Goal: Task Accomplishment & Management: Complete application form

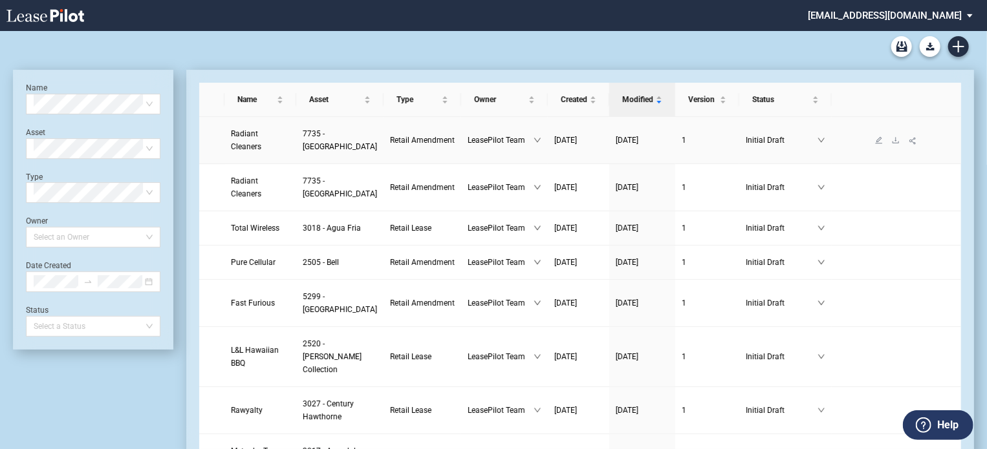
click at [239, 139] on link "Radiant Cleaners" at bounding box center [260, 140] width 59 height 26
click at [892, 140] on icon "download" at bounding box center [896, 140] width 8 height 8
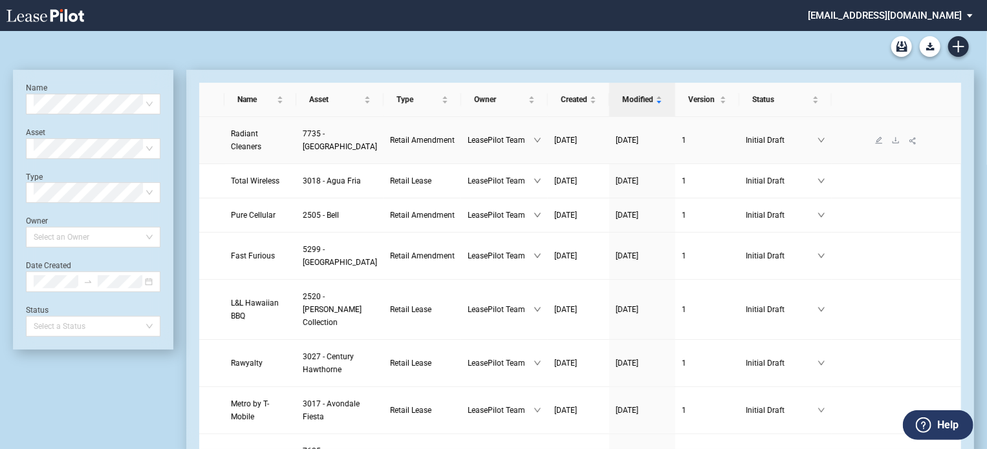
click at [244, 136] on span "Radiant Cleaners" at bounding box center [246, 140] width 30 height 22
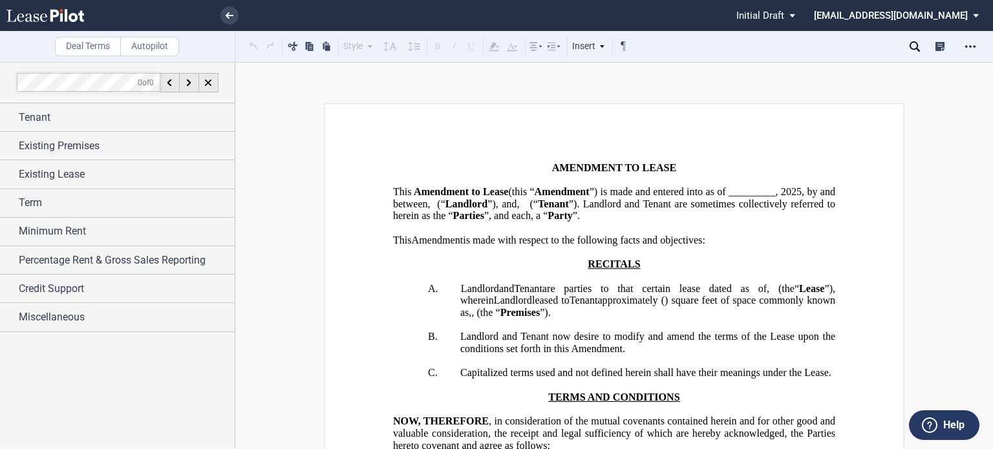
click at [590, 198] on span "”) is made and entered into as of _________," at bounding box center [684, 192] width 189 height 12
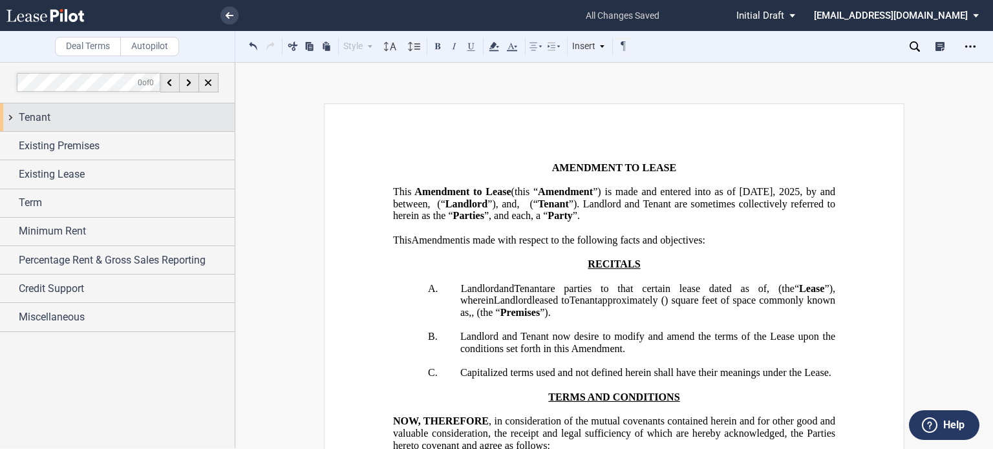
click at [85, 113] on div "Tenant" at bounding box center [127, 118] width 216 height 16
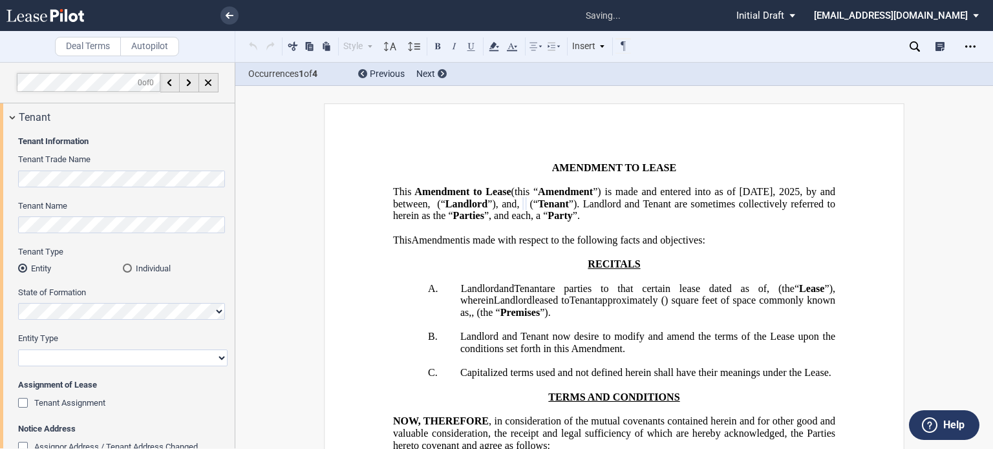
click at [219, 361] on select "Corporation Limited Liability Company General Partnership Limited Partnership O…" at bounding box center [122, 358] width 209 height 17
select select "corporation"
click at [18, 350] on select "Corporation Limited Liability Company General Partnership Limited Partnership O…" at bounding box center [122, 358] width 209 height 17
drag, startPoint x: 235, startPoint y: 245, endPoint x: 226, endPoint y: 299, distance: 55.1
click at [226, 299] on div "Deal Terms Autopilot Style A. Section (a) Subsection Normal Normal 8pt 9pt 10pt…" at bounding box center [496, 255] width 993 height 387
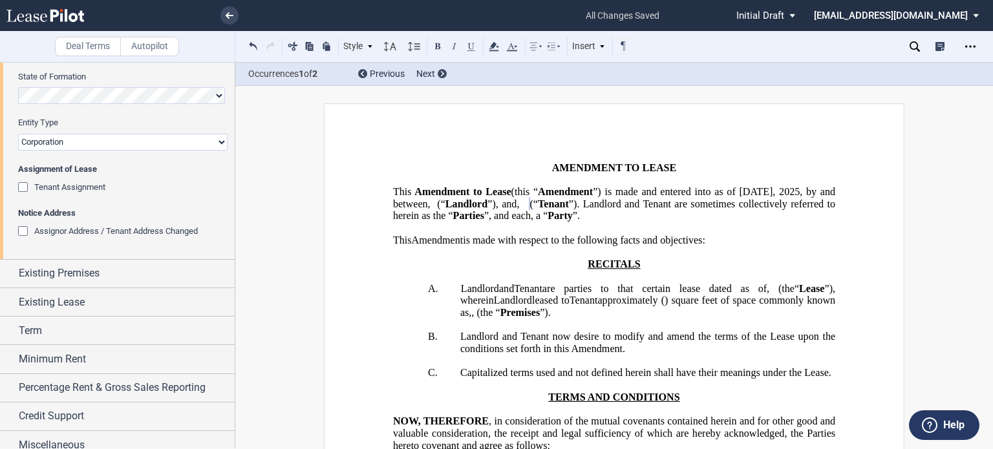
scroll to position [226, 0]
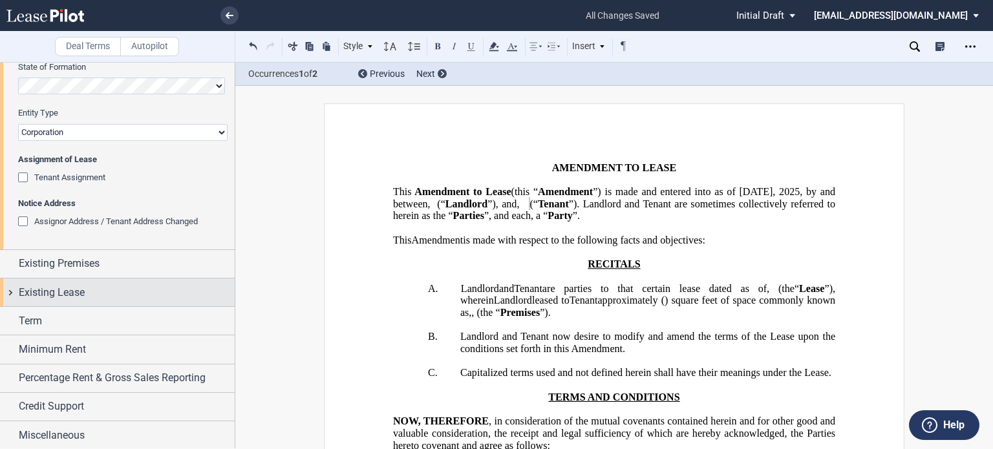
click at [90, 297] on div "Existing Lease" at bounding box center [127, 293] width 216 height 16
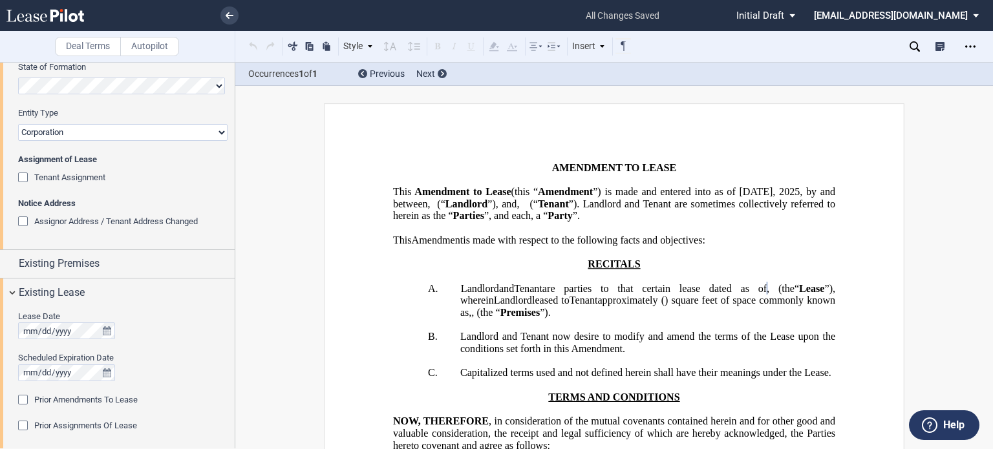
click at [27, 398] on div "Prior Amendments To Lease" at bounding box center [24, 401] width 13 height 13
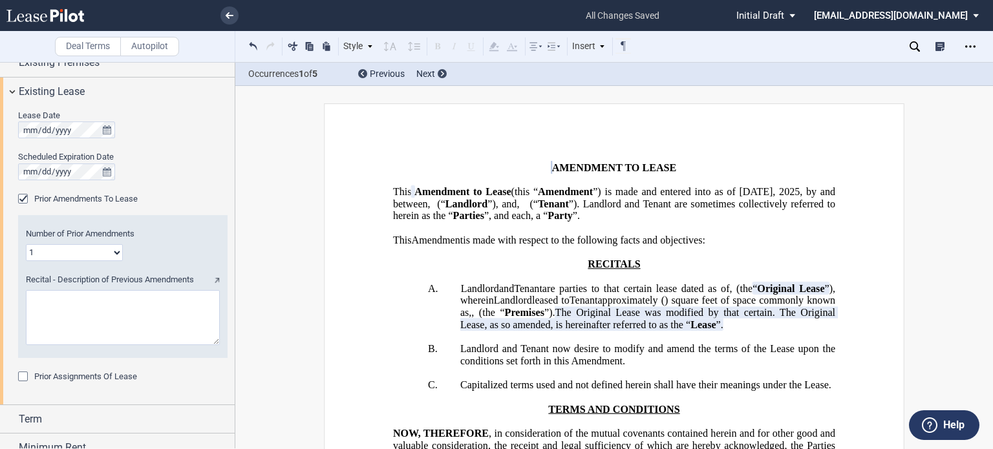
scroll to position [442, 0]
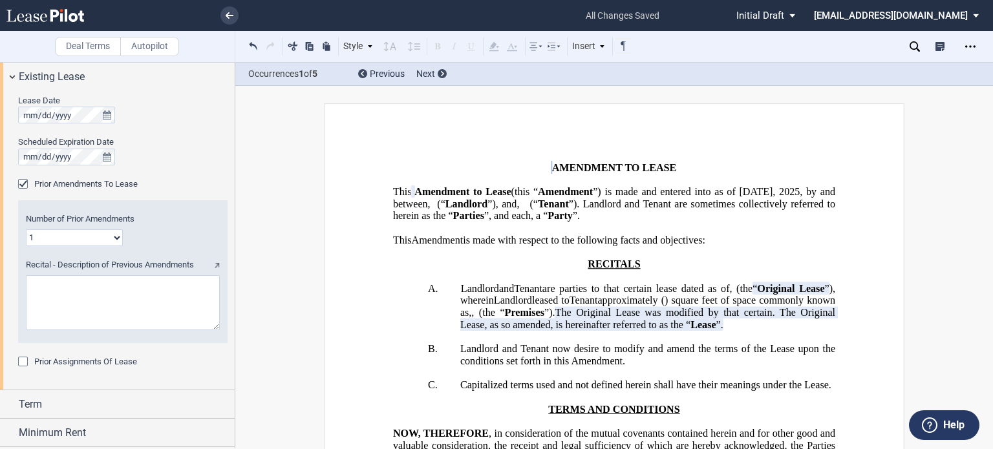
click at [116, 236] on select "1 2 3 4 5 6 7 8 9 10 11 12" at bounding box center [74, 238] width 97 height 17
select select "number:3"
click at [26, 230] on select "1 2 3 4 5 6 7 8 9 10 11 12" at bounding box center [74, 238] width 97 height 17
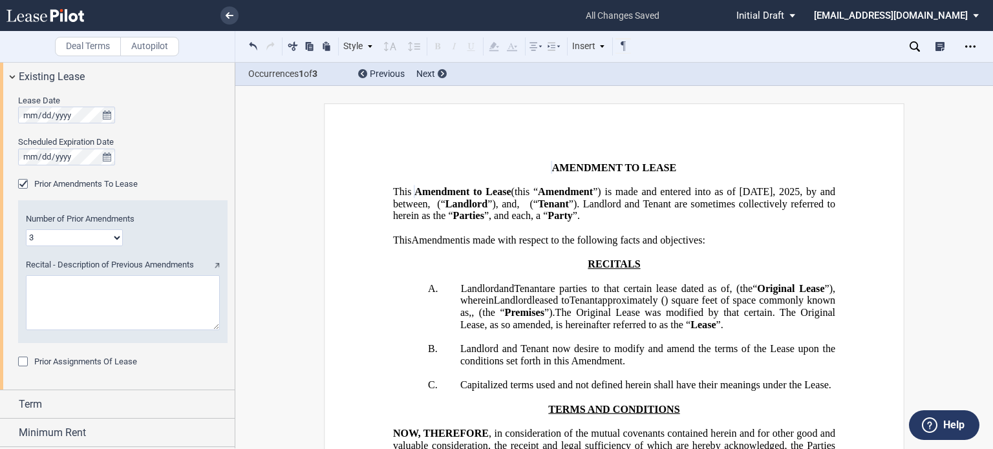
click at [82, 299] on textarea "Recital - Description of Previous Amendments" at bounding box center [123, 302] width 194 height 55
paste textarea "First Amendment to Lease dated [DATE], and that certain Second Amendment to Lea…"
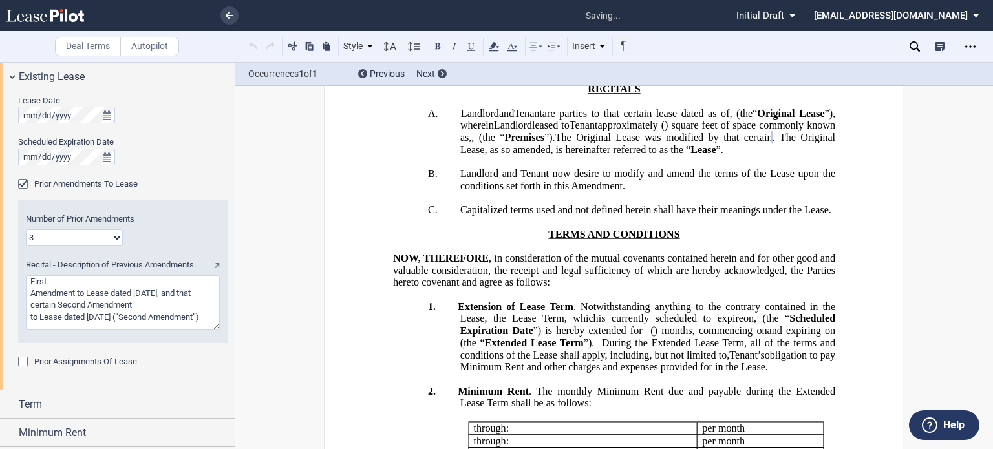
scroll to position [0, 0]
click at [57, 281] on textarea "Recital - Description of Previous Amendments" at bounding box center [123, 302] width 194 height 55
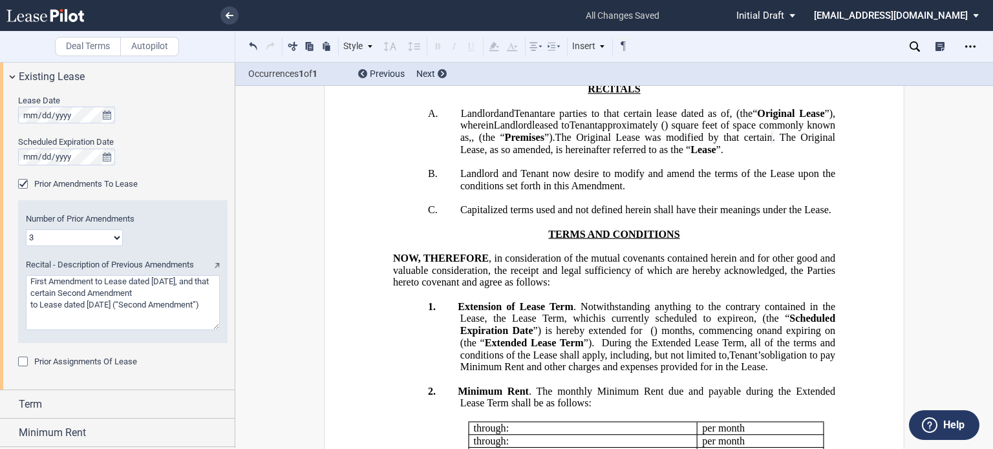
drag, startPoint x: 28, startPoint y: 294, endPoint x: 47, endPoint y: 294, distance: 18.1
click at [47, 294] on textarea "Recital - Description of Previous Amendments" at bounding box center [123, 302] width 194 height 55
click at [155, 292] on textarea "Recital - Description of Previous Amendments" at bounding box center [123, 302] width 194 height 55
click at [188, 304] on textarea "Recital - Description of Previous Amendments" at bounding box center [123, 302] width 194 height 55
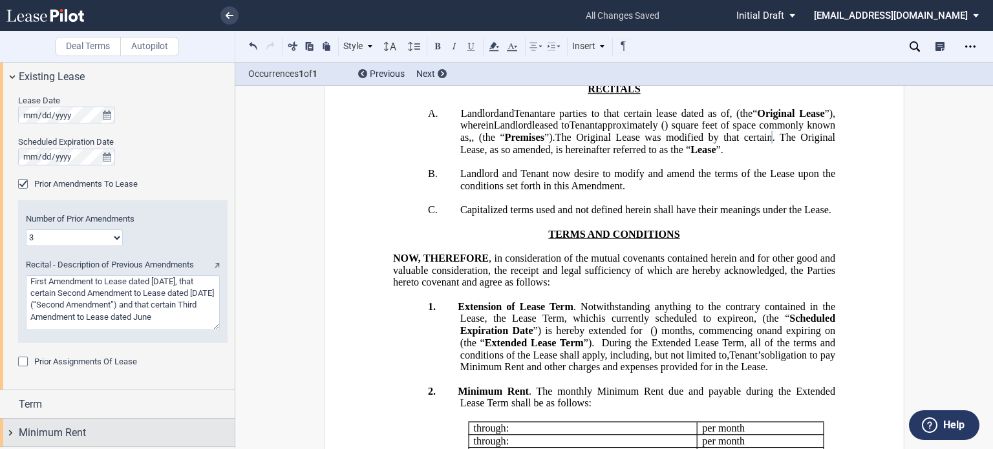
scroll to position [3, 0]
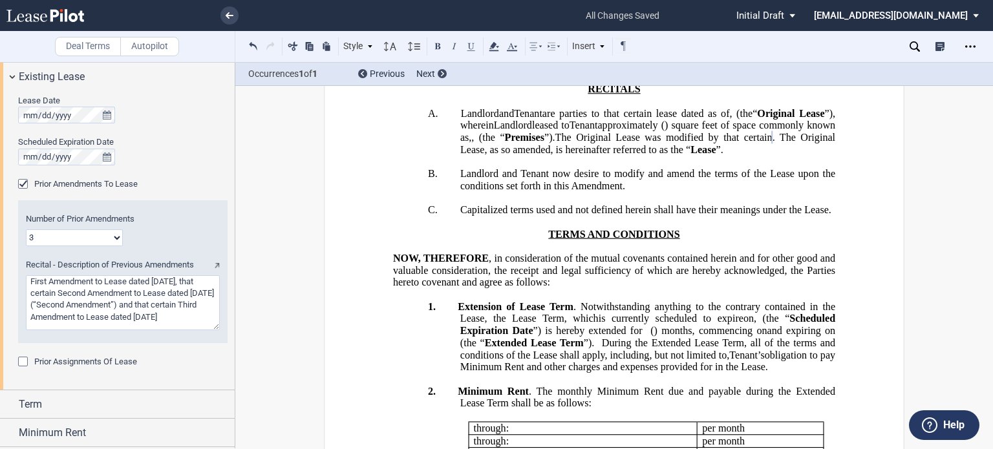
type textarea "First Amendment to Lease dated [DATE], that certain Second Amendment to Lease d…"
click at [23, 361] on div "Prior Assignments Of Lease" at bounding box center [24, 363] width 13 height 13
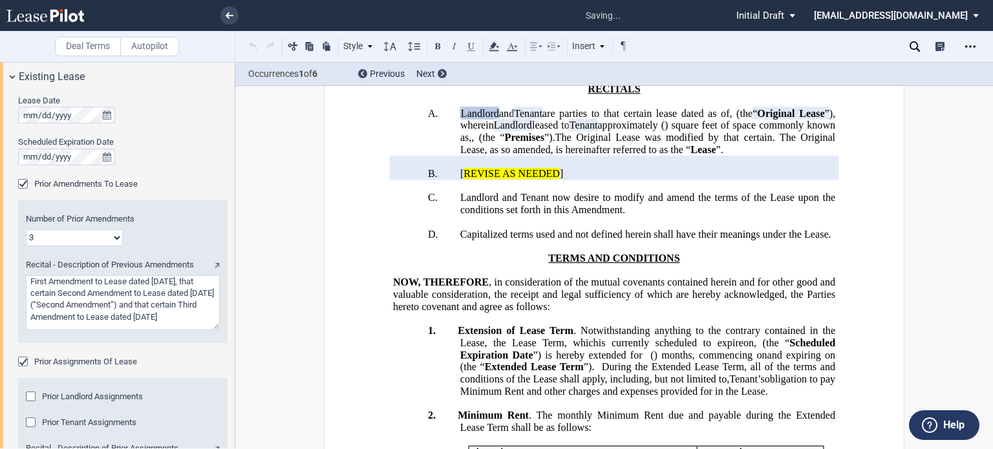
click at [31, 394] on div "Prior Landlord Assignments" at bounding box center [32, 398] width 13 height 13
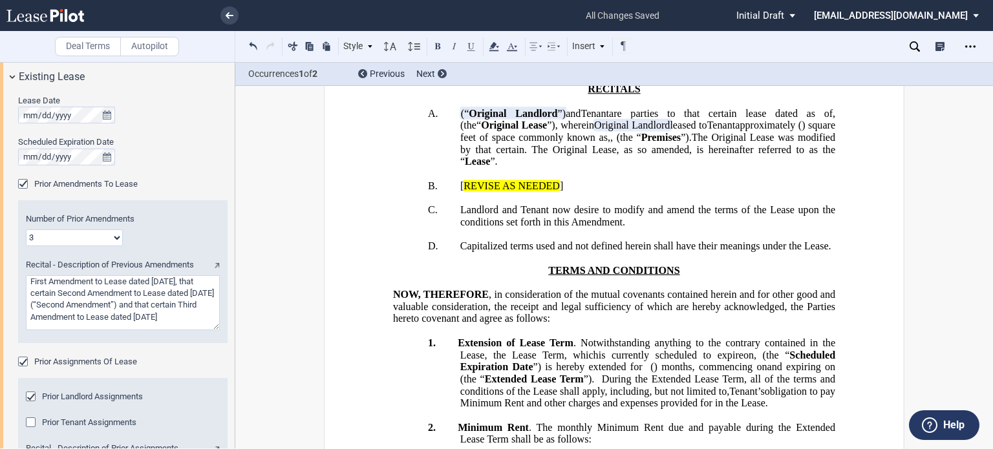
click at [460, 149] on p "A. (“ Original Landlord ”) Landlord and (“ Original Tenant ”) Assignor Tenant a…" at bounding box center [647, 137] width 375 height 61
drag, startPoint x: 455, startPoint y: 149, endPoint x: 383, endPoint y: 206, distance: 92.5
click at [461, 119] on span "(“" at bounding box center [465, 113] width 8 height 12
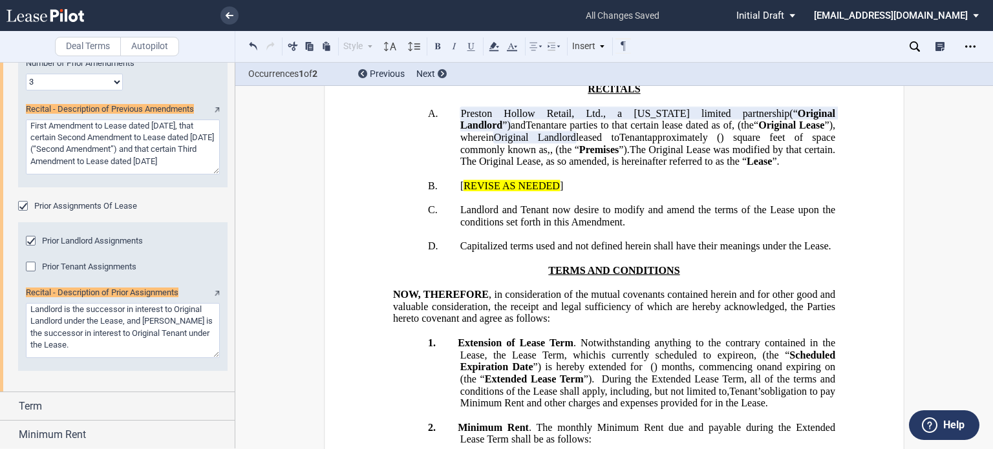
scroll to position [634, 0]
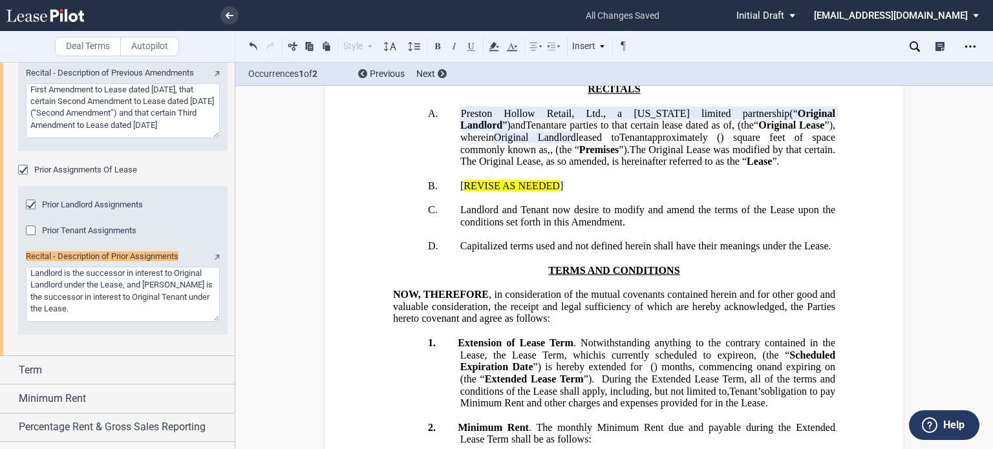
click at [211, 215] on div "Prior Landlord Assignments Prior Tenant Assignments Recital - Description of Pr…" at bounding box center [122, 260] width 209 height 149
click at [678, 192] on p "B. ﻿ ﻿ [ REVISE AS NEEDED ]" at bounding box center [647, 186] width 375 height 12
click at [623, 192] on p "B. ﻿ ﻿ [ REVISE AS NEEDED ]" at bounding box center [647, 186] width 375 height 12
click at [464, 191] on span "[" at bounding box center [461, 186] width 3 height 12
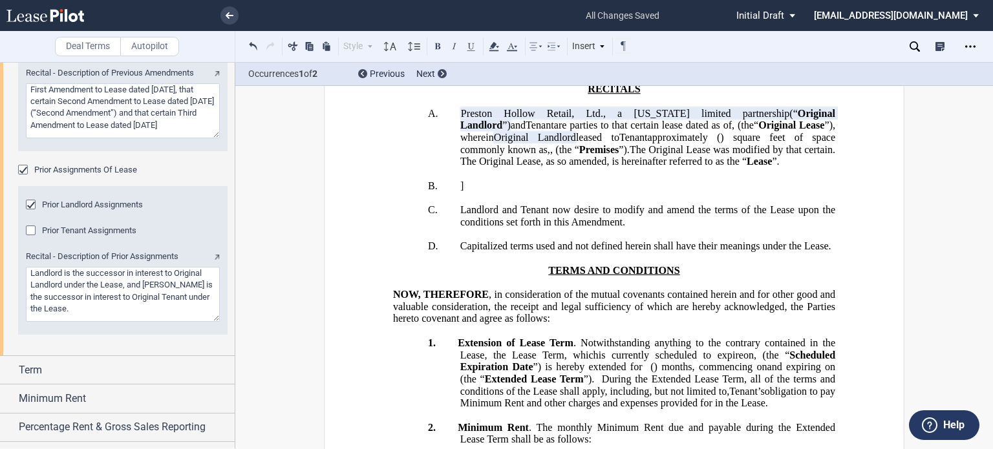
click at [784, 192] on p "B. ﻿ ﻿ ]" at bounding box center [647, 186] width 375 height 12
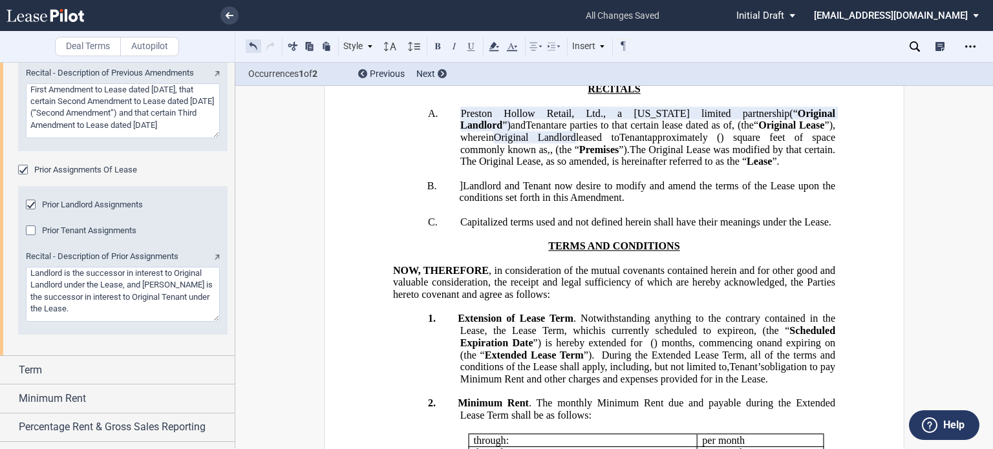
click at [251, 46] on button at bounding box center [254, 46] width 16 height 16
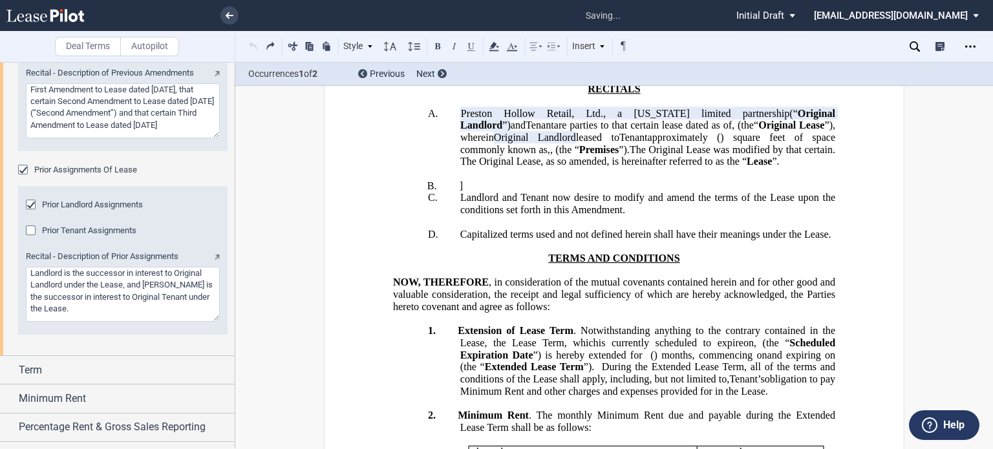
click at [251, 46] on div "Style A. Section (a) Subsection Normal Normal 8pt 9pt 10pt 10.5pt 11pt 12pt 14p…" at bounding box center [439, 46] width 387 height 17
click at [786, 192] on p "B. ﻿ ﻿ ] ﻿" at bounding box center [648, 186] width 376 height 12
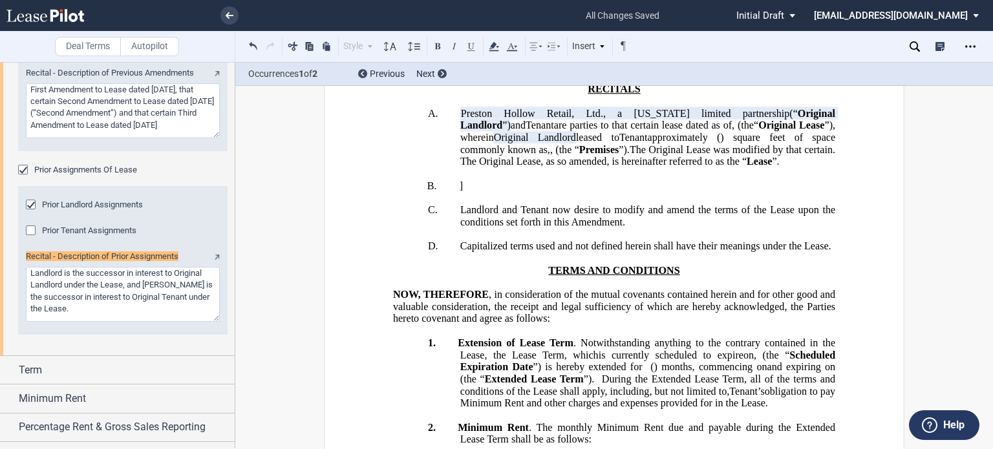
click at [401, 228] on div "﻿ !!SET_LEVEL_0!! !!RACITALS_LEVEL1!! C. Landlord and [PERSON_NAME] now desire …" at bounding box center [614, 216] width 442 height 24
drag, startPoint x: 455, startPoint y: 294, endPoint x: 491, endPoint y: 300, distance: 36.1
click at [491, 204] on div "!!SET_LEVEL_0!! !!RACITALS_LEVEL1!! B. ﻿ ﻿ ] ﻿ ​ !!SET_LEVEL_0!! !!RACITALS_LEV…" at bounding box center [614, 192] width 442 height 24
click at [253, 41] on button at bounding box center [254, 46] width 16 height 16
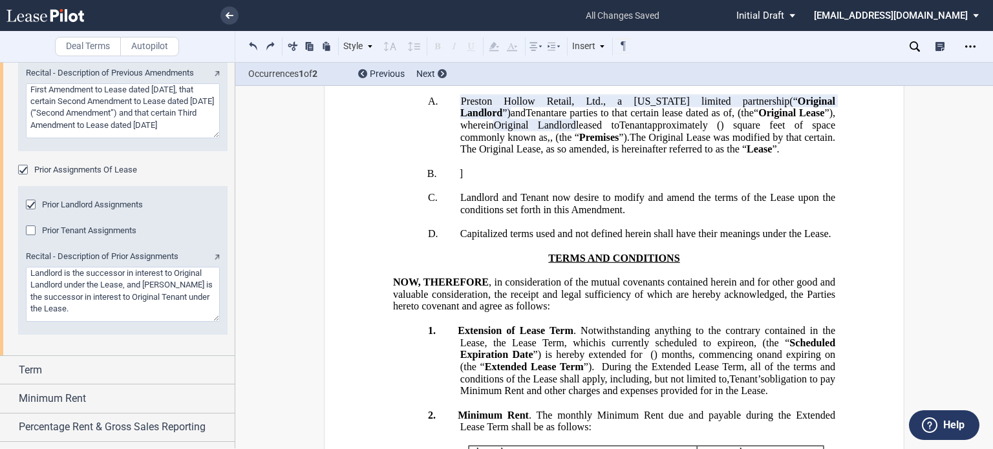
drag, startPoint x: 124, startPoint y: 280, endPoint x: 124, endPoint y: 307, distance: 27.2
click at [124, 307] on textarea "Recital - Description of Prior Assignments" at bounding box center [123, 294] width 194 height 55
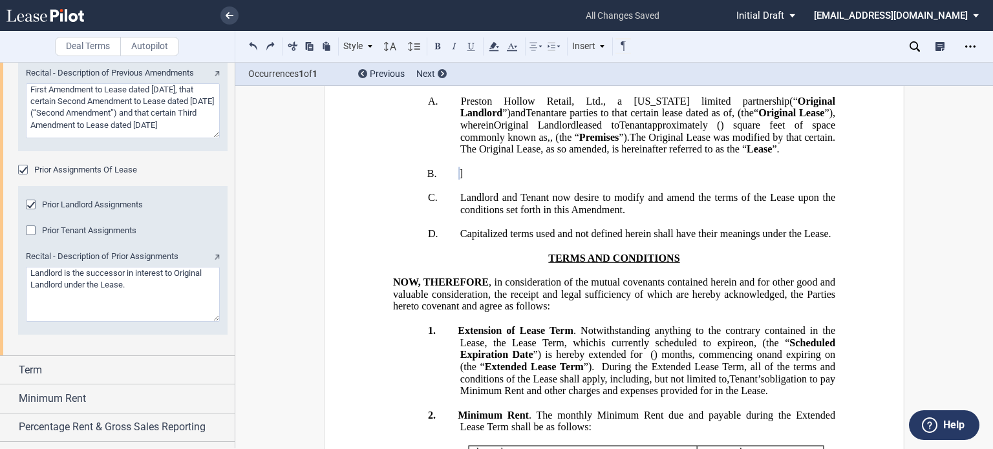
type textarea "Landlord is the successor in interest to Original Landlord under the Lease."
click at [800, 180] on p "B. ﻿ ﻿ ] ﻿" at bounding box center [648, 173] width 376 height 12
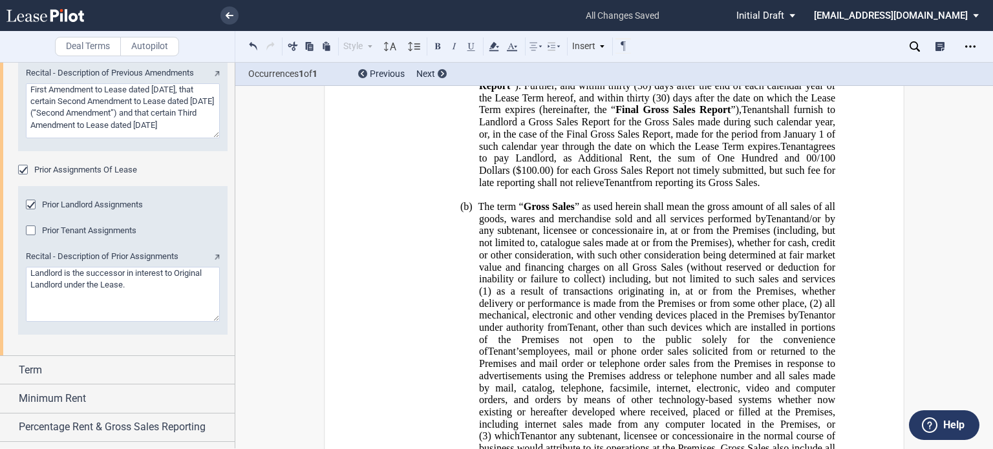
scroll to position [683, 0]
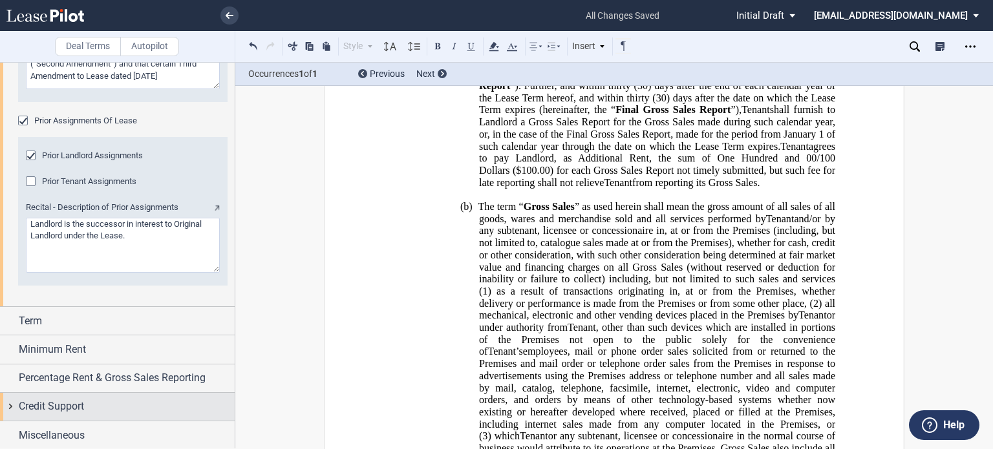
click at [127, 411] on div "Credit Support" at bounding box center [127, 407] width 216 height 16
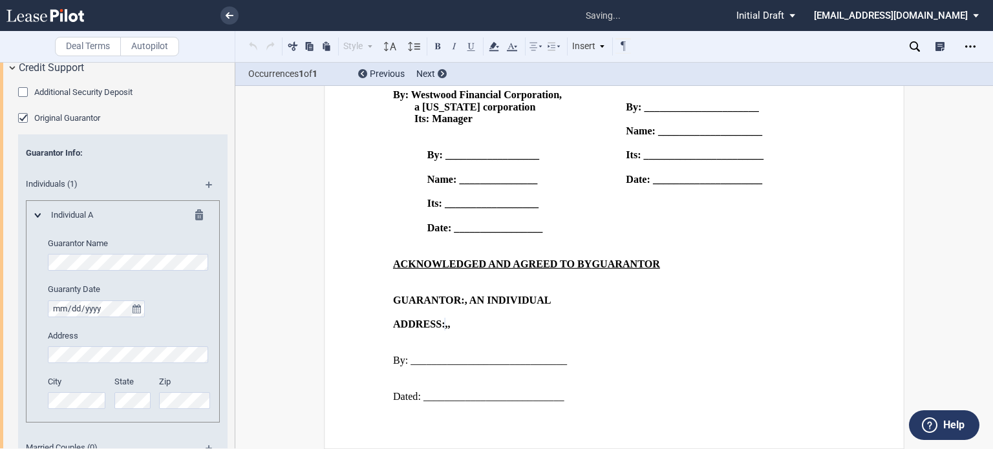
scroll to position [3602, 0]
click at [211, 351] on div "Individual A Guarantor Name Guaranty Date Address City State Zip" at bounding box center [123, 311] width 194 height 222
click at [225, 353] on div "Additional Security Deposit Original Security Deposit $ Additional Security Dep…" at bounding box center [117, 310] width 235 height 457
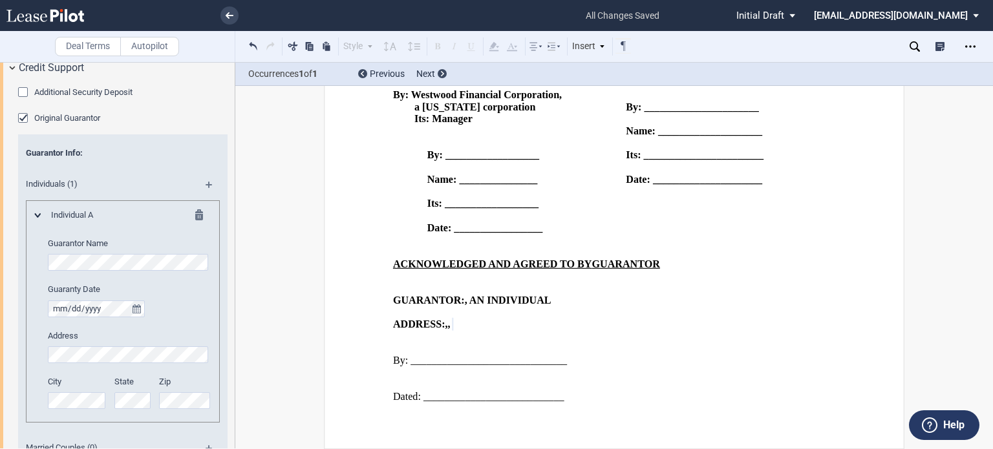
click at [176, 323] on div "Guarantor Name Guaranty Date Address City State Zip" at bounding box center [129, 330] width 163 height 184
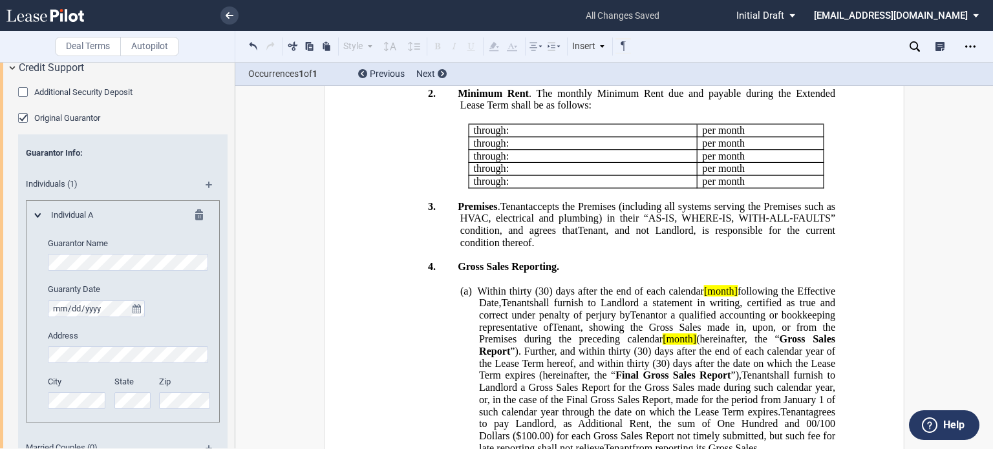
scroll to position [520, 0]
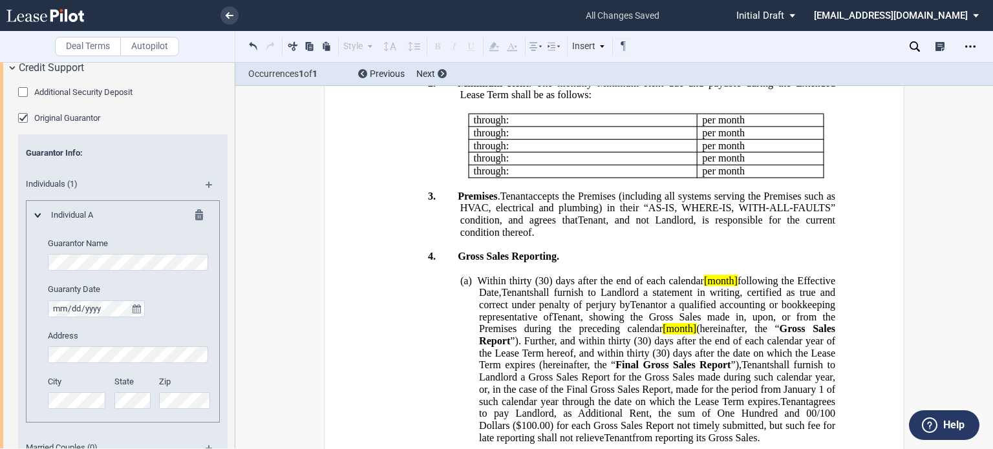
click at [585, 64] on span "obligation to pay Minimum Rent and other charges and expenses provided for in t…" at bounding box center [649, 52] width 378 height 23
click at [585, 64] on span "obligation to pay Minimum GRent and other charges and expenses provided for in …" at bounding box center [649, 52] width 378 height 23
click at [507, 89] on span "Minimum Rent" at bounding box center [493, 83] width 71 height 12
click at [603, 100] on span ". The monthly Minimum Rent due and payable during the Extended Lease Term shall…" at bounding box center [649, 88] width 378 height 23
click at [723, 100] on span ". The monthly Minimum Rent due and payable during the Extended Lease Term shall…" at bounding box center [649, 88] width 378 height 23
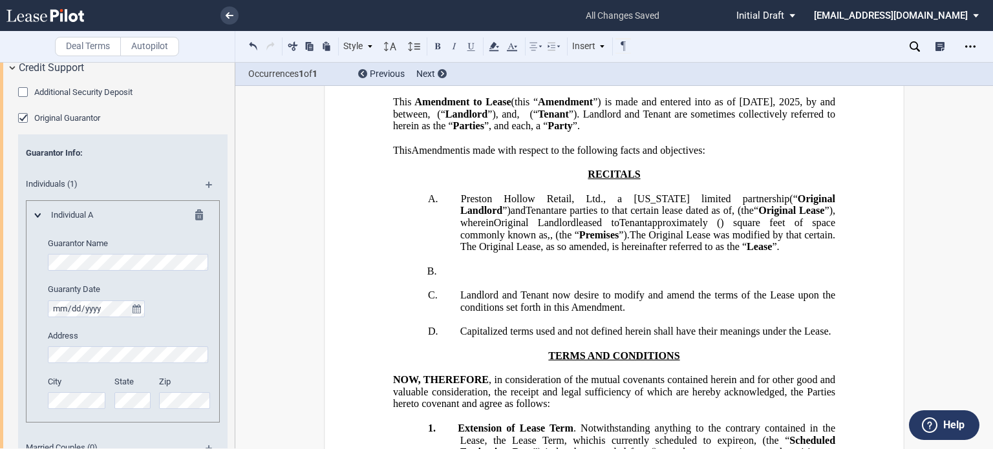
scroll to position [69, 0]
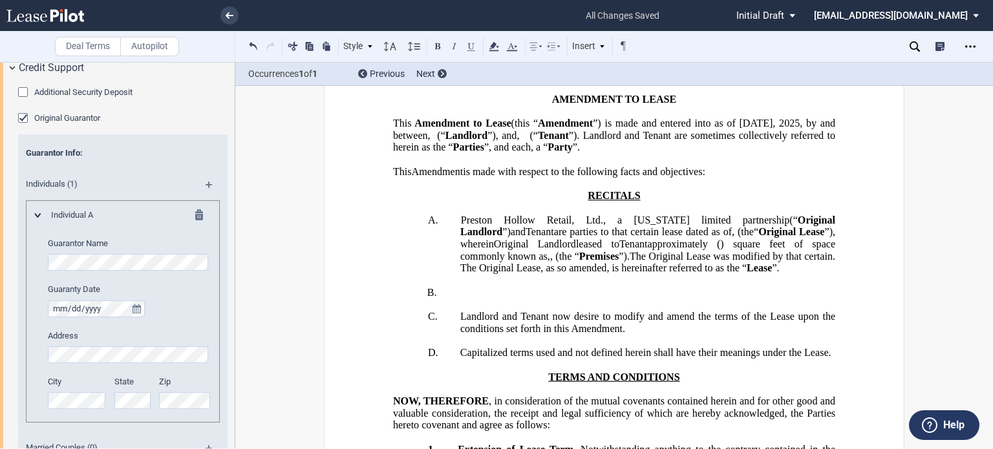
click at [619, 262] on span "Premises" at bounding box center [598, 256] width 39 height 12
drag, startPoint x: 674, startPoint y: 307, endPoint x: 720, endPoint y: 305, distance: 46.6
click at [720, 262] on span "approximately ﻿ ﻿ ( ﻿ ﻿ ) square feet of space commonly known as ﻿ ﻿ , ﻿ ﻿ , ﻿ …" at bounding box center [649, 250] width 378 height 23
click at [435, 41] on button at bounding box center [438, 46] width 16 height 16
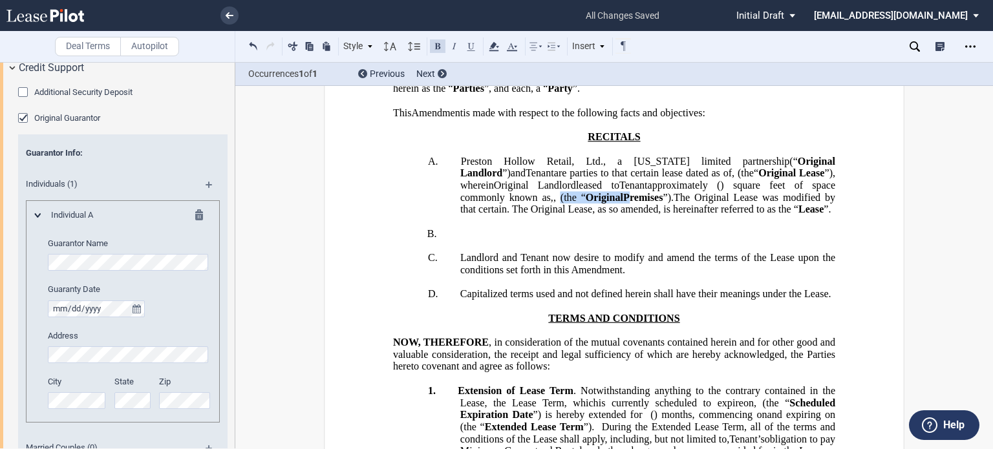
scroll to position [165, 0]
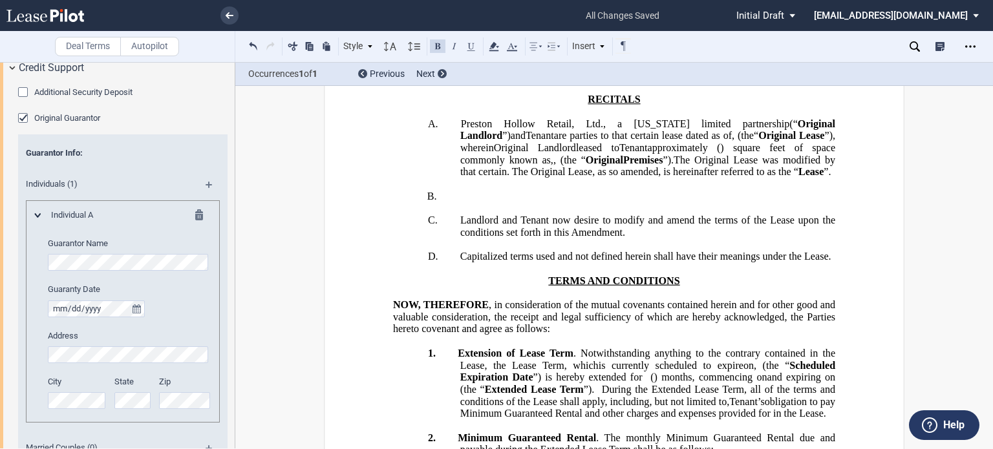
click at [515, 178] on p "[PERSON_NAME] Hollow Retail, Ltd., a [US_STATE] limited partnership (“ Original…" at bounding box center [647, 148] width 375 height 61
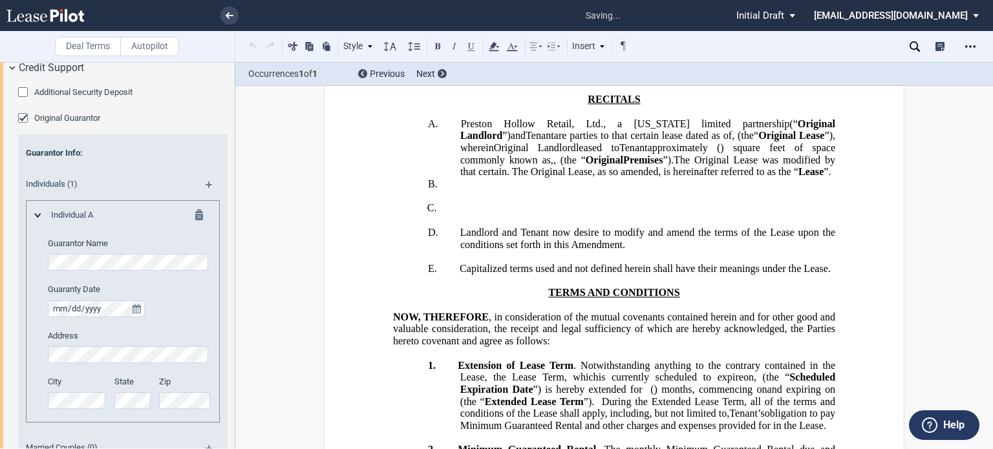
click at [513, 178] on p "[PERSON_NAME] Hollow Retail, Ltd., a [US_STATE] limited partnership (“ Original…" at bounding box center [647, 148] width 375 height 61
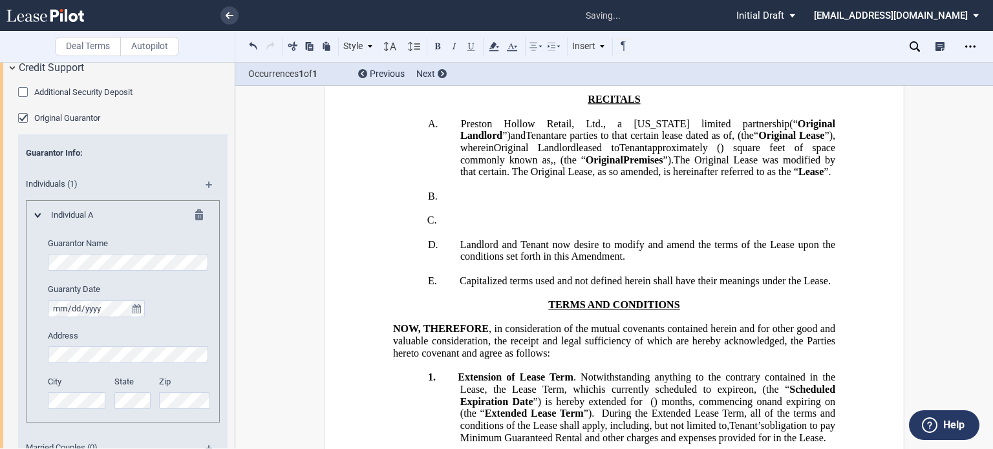
click at [460, 202] on p "B. ​" at bounding box center [647, 196] width 375 height 12
drag, startPoint x: 454, startPoint y: 304, endPoint x: 449, endPoint y: 315, distance: 11.9
click at [449, 215] on p at bounding box center [614, 208] width 442 height 12
drag, startPoint x: 460, startPoint y: 304, endPoint x: 416, endPoint y: 253, distance: 67.8
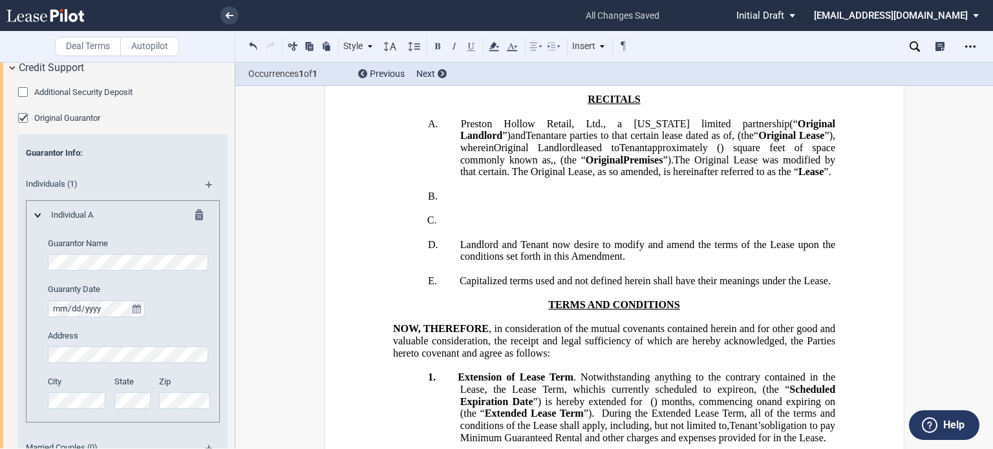
click at [460, 202] on p "B. ​" at bounding box center [647, 196] width 375 height 12
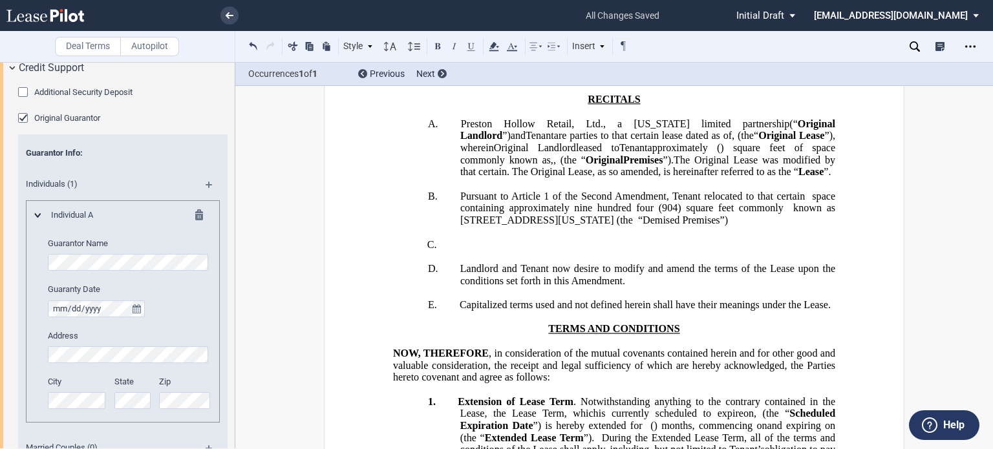
drag, startPoint x: 462, startPoint y: 343, endPoint x: 543, endPoint y: 337, distance: 81.1
click at [543, 226] on span "Pursuant to Article 1 of the Second Amendment, Tenant relocated to that certain…" at bounding box center [649, 208] width 378 height 36
click at [434, 47] on button at bounding box center [438, 46] width 16 height 16
click at [623, 166] on span "Original" at bounding box center [604, 160] width 37 height 12
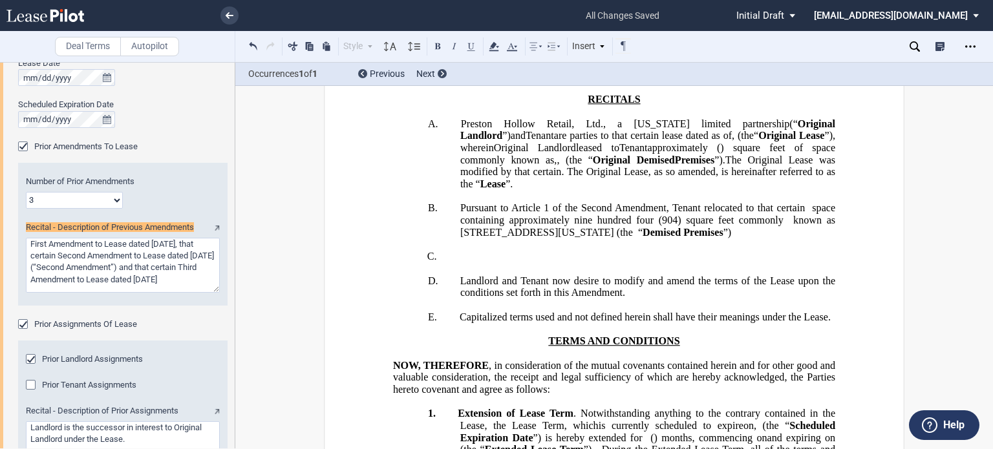
scroll to position [450, 0]
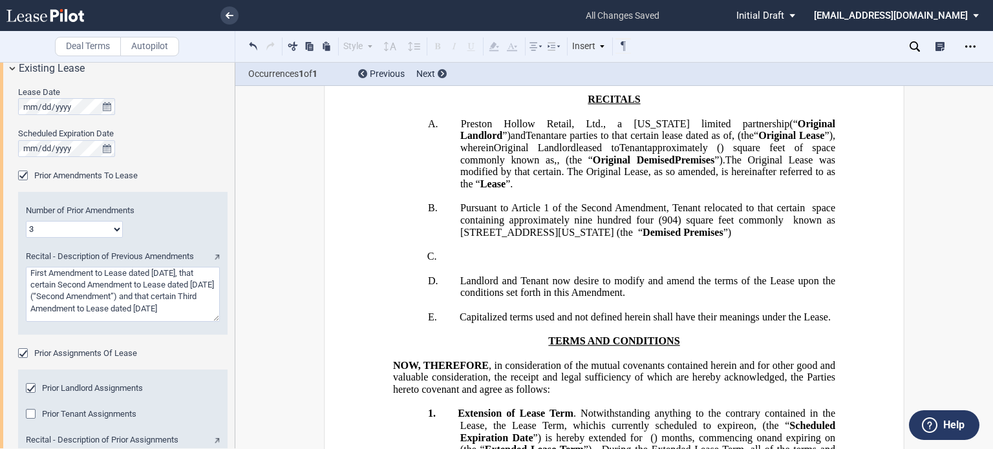
drag, startPoint x: 127, startPoint y: 290, endPoint x: 75, endPoint y: 302, distance: 53.0
click at [75, 302] on textarea "Recital - Description of Previous Amendments" at bounding box center [123, 294] width 194 height 55
drag, startPoint x: 45, startPoint y: 307, endPoint x: 325, endPoint y: 283, distance: 280.4
drag, startPoint x: 126, startPoint y: 294, endPoint x: 72, endPoint y: 305, distance: 54.8
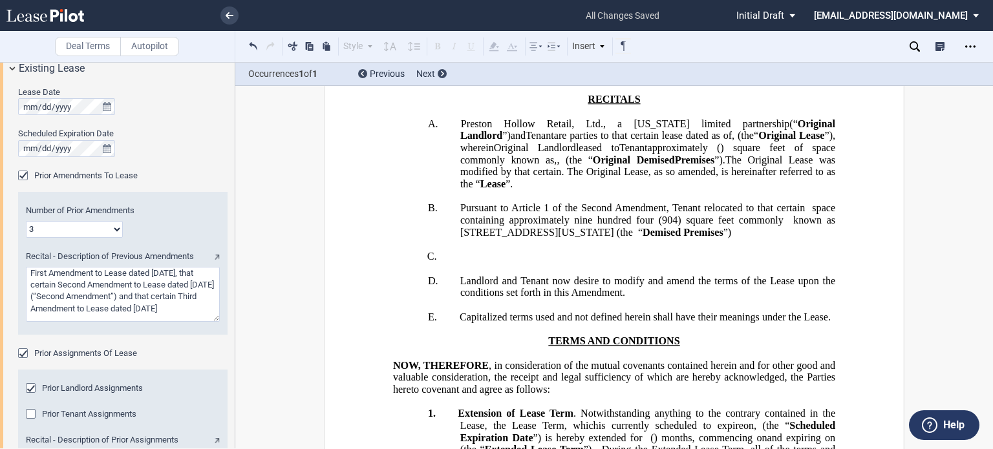
click at [72, 305] on textarea "Recital - Description of Previous Amendments" at bounding box center [123, 294] width 194 height 55
drag, startPoint x: 72, startPoint y: 305, endPoint x: 369, endPoint y: 315, distance: 296.9
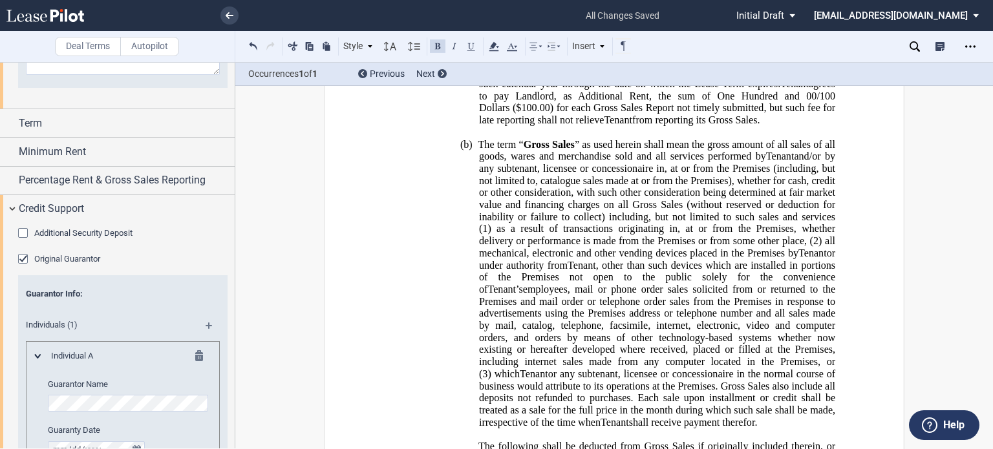
scroll to position [895, 0]
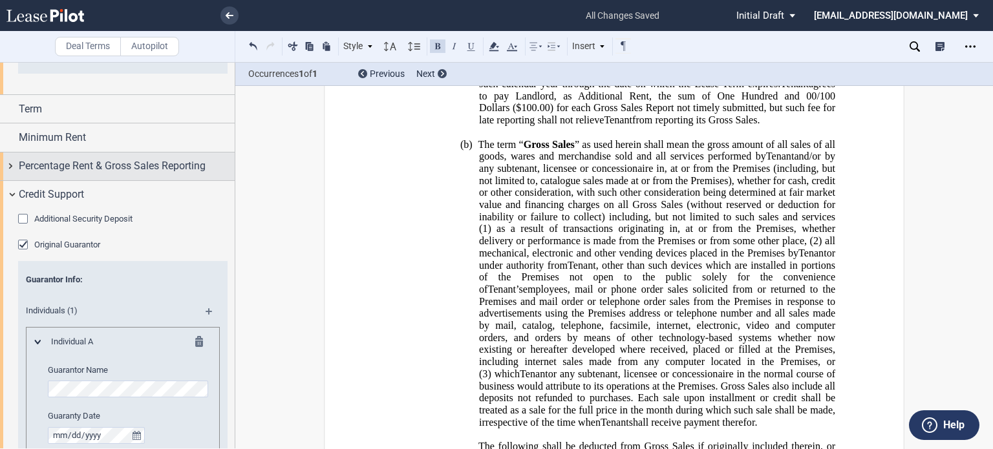
click at [206, 167] on span "Percentage Rent & Gross Sales Reporting" at bounding box center [112, 166] width 187 height 16
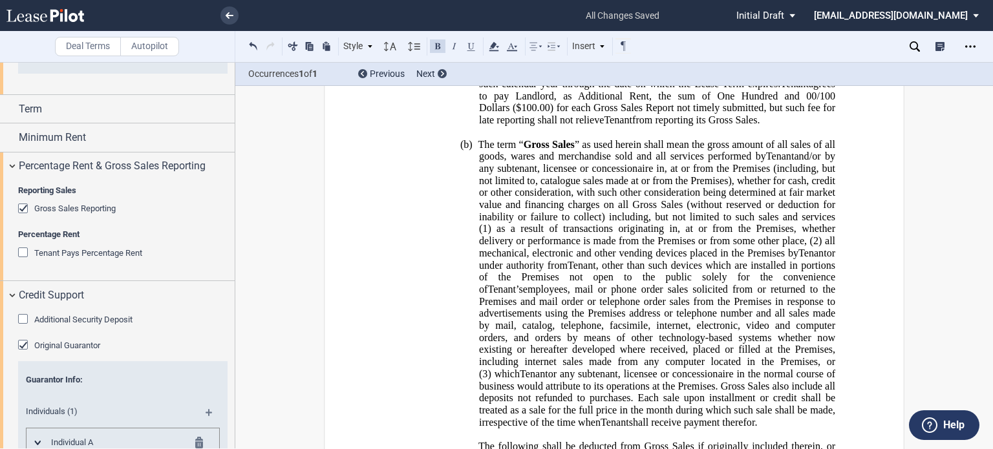
click at [19, 208] on div "Gross Sales Reporting" at bounding box center [24, 210] width 13 height 13
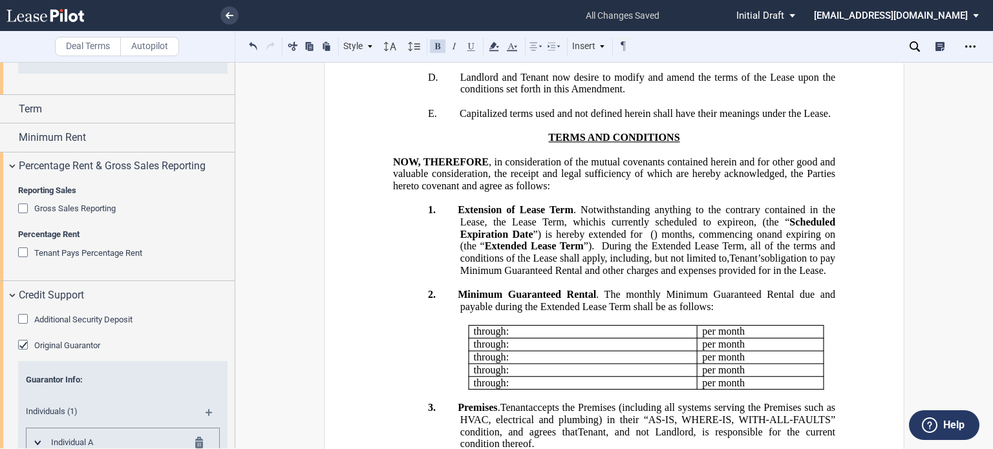
scroll to position [292, 0]
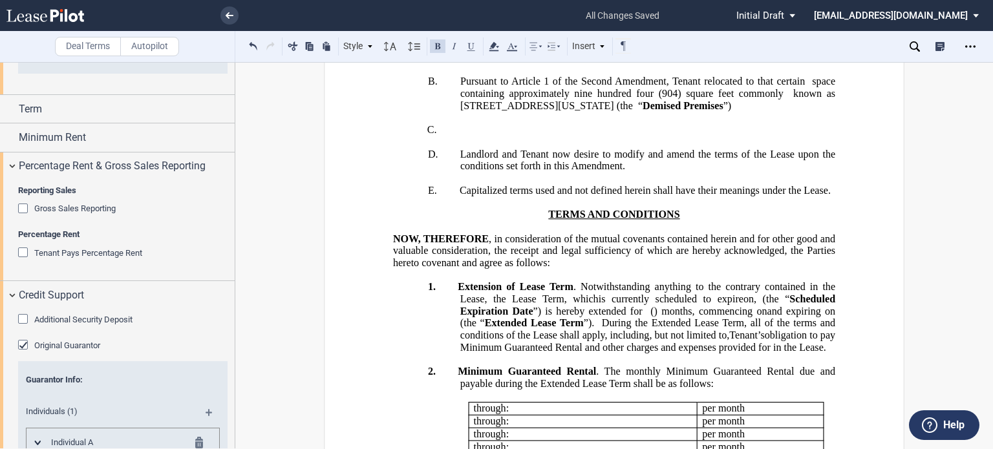
drag, startPoint x: 726, startPoint y: 86, endPoint x: 772, endPoint y: 89, distance: 46.0
click at [675, 39] on span "Original Demised" at bounding box center [634, 33] width 82 height 12
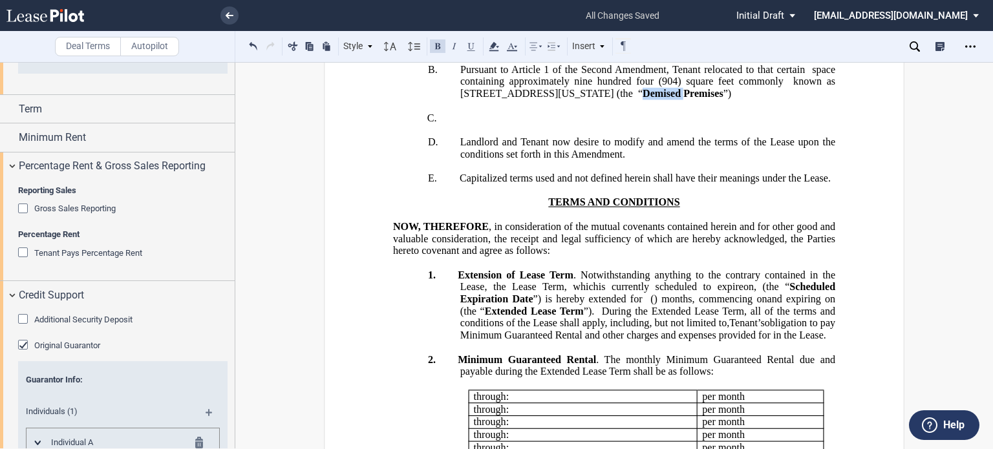
drag, startPoint x: 461, startPoint y: 217, endPoint x: 510, endPoint y: 210, distance: 49.6
click at [643, 100] on span "Demised Premises" at bounding box center [683, 94] width 81 height 12
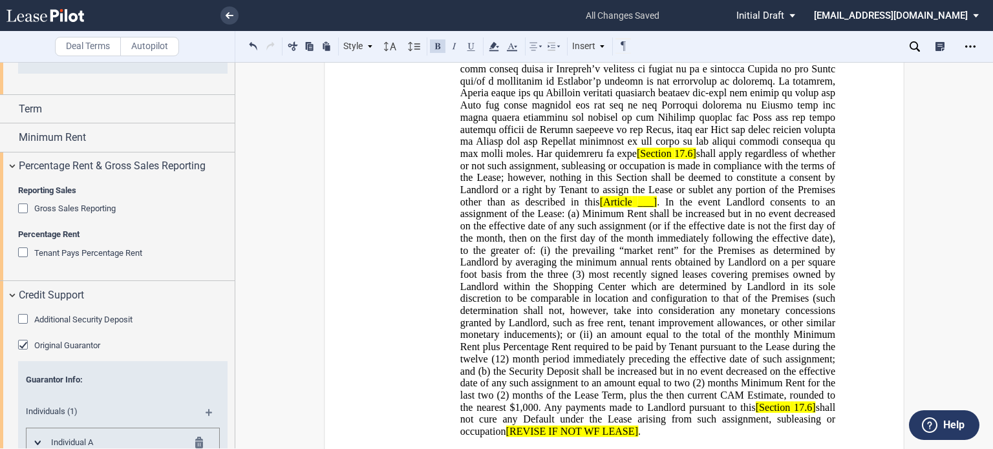
scroll to position [931, 0]
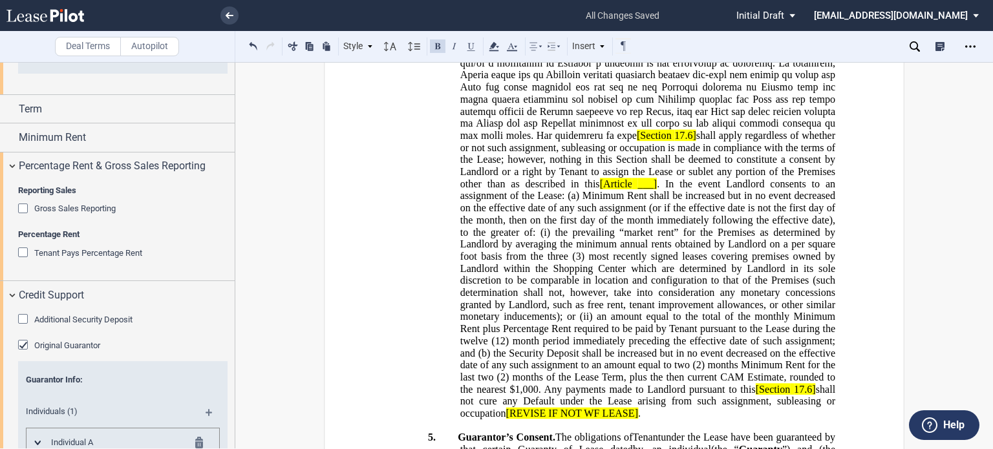
drag, startPoint x: 661, startPoint y: 86, endPoint x: 737, endPoint y: 85, distance: 75.6
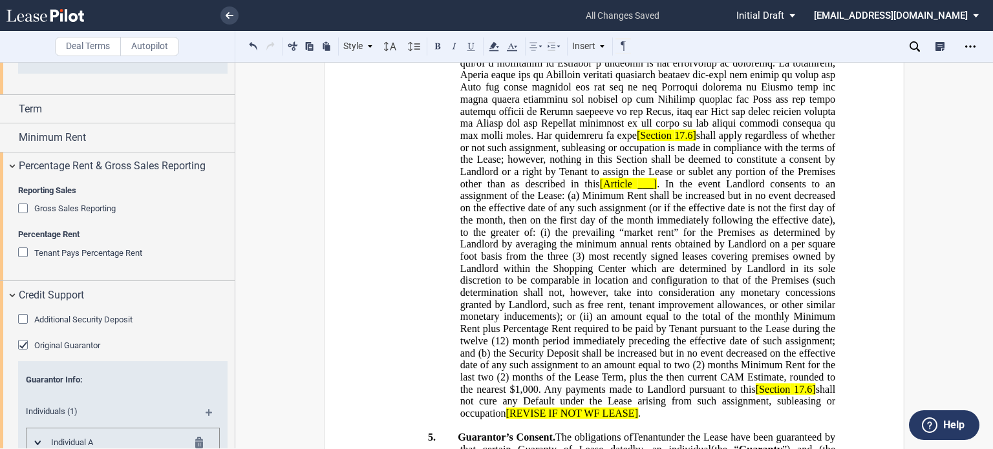
click at [737, 85] on span "Assignment Fee. The reasonable fee fee in Section 19.1 [Section 17.6] shall app…" at bounding box center [648, 153] width 380 height 531
click at [498, 46] on use at bounding box center [494, 46] width 10 height 9
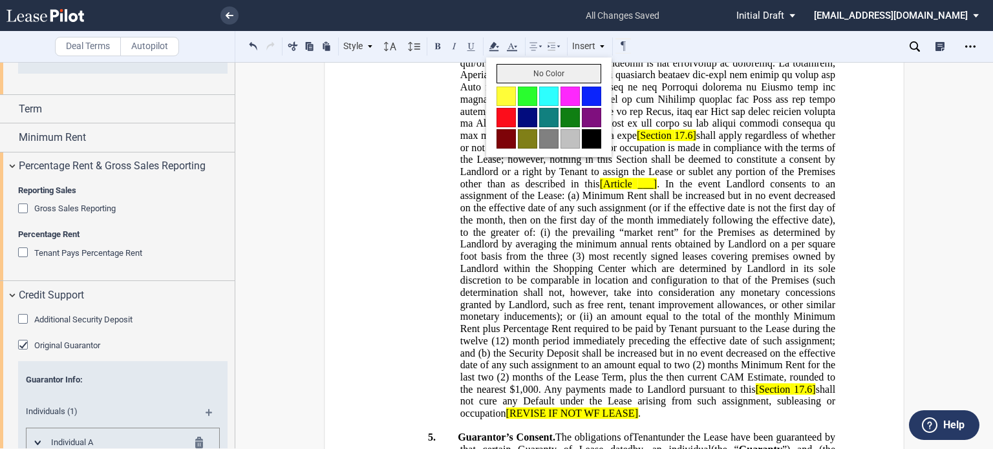
click at [522, 74] on button "No Color" at bounding box center [549, 73] width 105 height 19
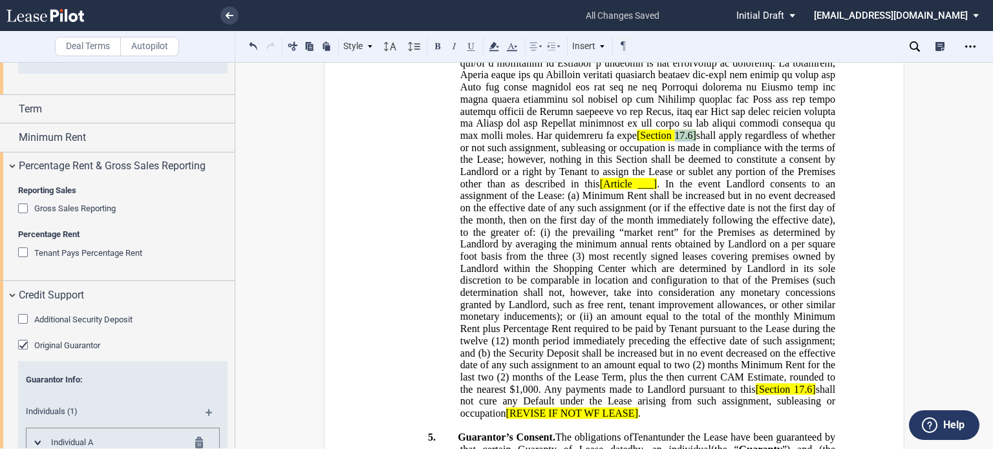
drag, startPoint x: 635, startPoint y: 379, endPoint x: 660, endPoint y: 379, distance: 24.6
click at [660, 379] on span "Assignment Fee. The reasonable fee fee in Section 19.1 [Section 17.6] shall app…" at bounding box center [648, 153] width 380 height 531
drag, startPoint x: 592, startPoint y: 373, endPoint x: 610, endPoint y: 385, distance: 21.5
click at [595, 374] on span "Assignment Fee. The reasonable fee fee in Section 19.1 [Section shall apply reg…" at bounding box center [648, 153] width 380 height 531
click at [676, 142] on span at bounding box center [678, 136] width 4 height 12
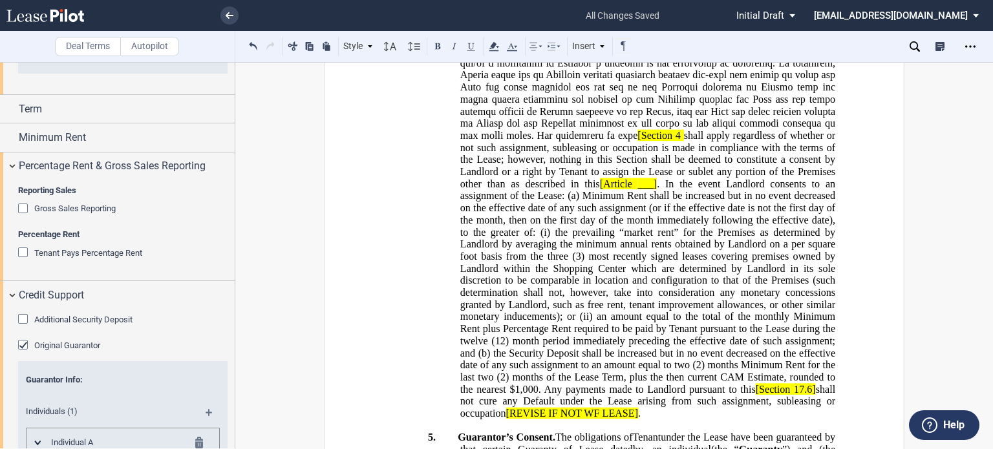
click at [637, 142] on span "[Section 4" at bounding box center [658, 136] width 43 height 12
click at [632, 189] on span "[Article" at bounding box center [616, 184] width 32 height 12
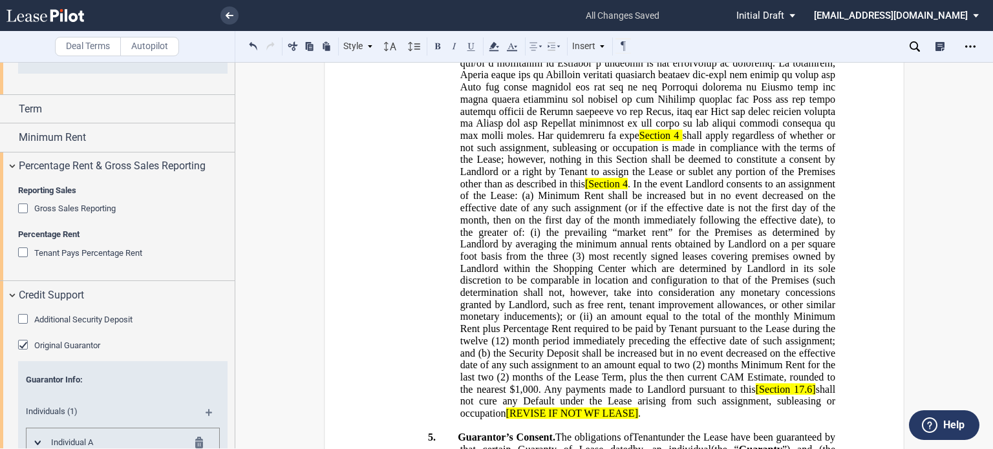
click at [718, 189] on span "shall apply regardless of whether or not such assignment, subleasing or occupat…" at bounding box center [649, 159] width 378 height 59
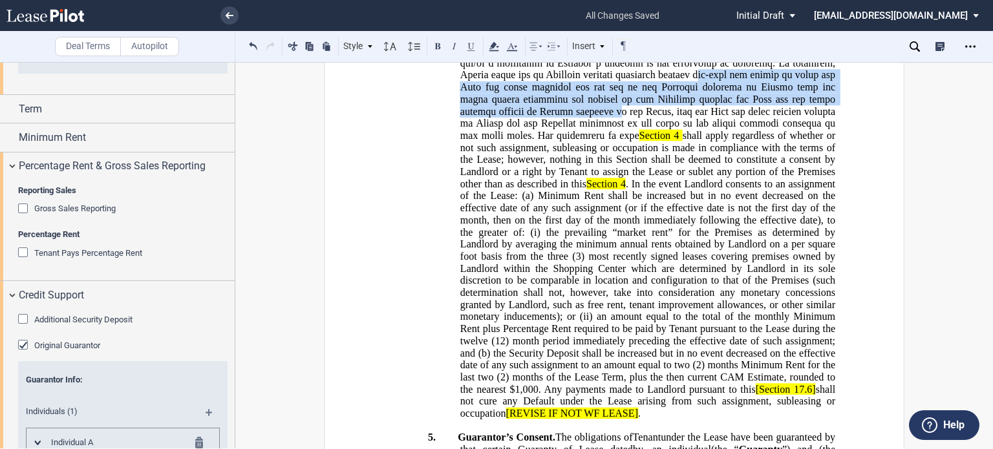
drag, startPoint x: 986, startPoint y: 201, endPoint x: 986, endPoint y: 233, distance: 32.3
click at [986, 233] on div "﻿ ﻿ ﻿ ﻿ ﻿ AMENDMENT AND ASSIGNMENT OF LEASE This ﻿ ﻿ ﻿ ﻿ Amendment and Assignme…" at bounding box center [614, 381] width 758 height 2419
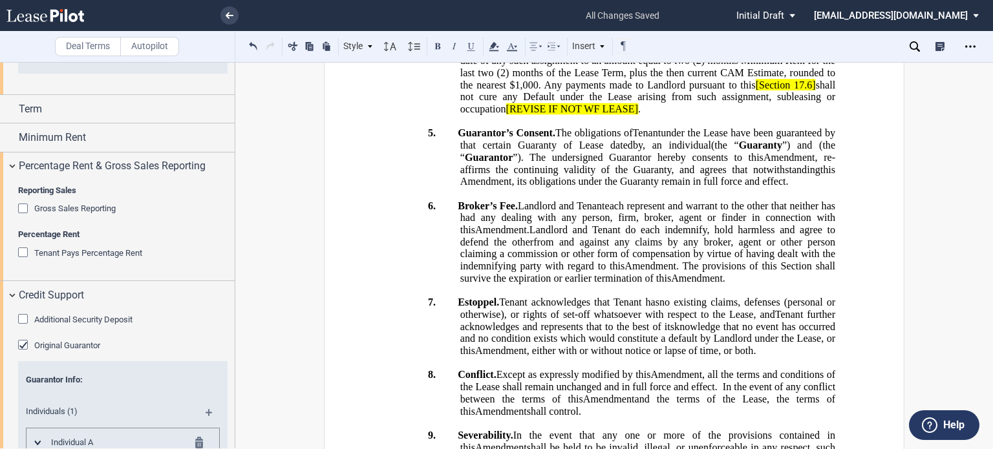
scroll to position [1248, 0]
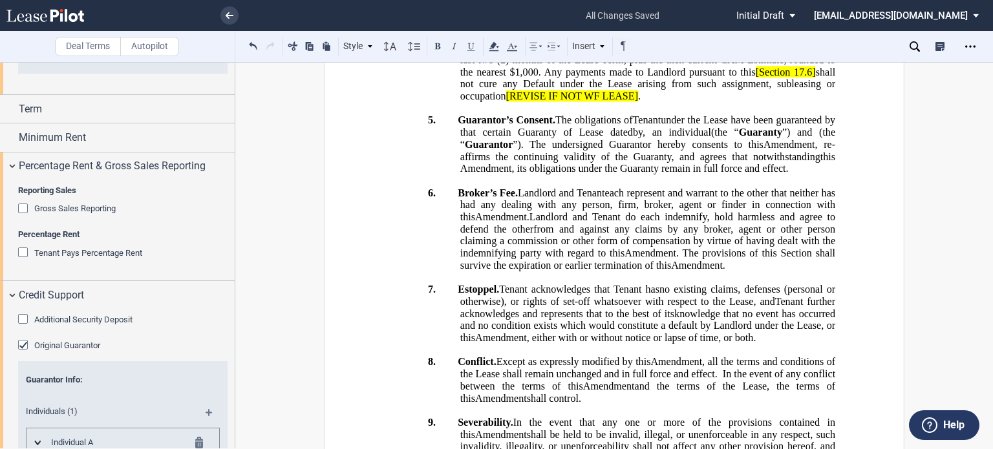
click at [794, 78] on span "17.6]" at bounding box center [805, 72] width 22 height 12
click at [758, 78] on span "[Section" at bounding box center [775, 72] width 35 height 12
click at [732, 101] on span "shall not cure any Default under the Lease arising from such assignment, sublea…" at bounding box center [649, 84] width 378 height 36
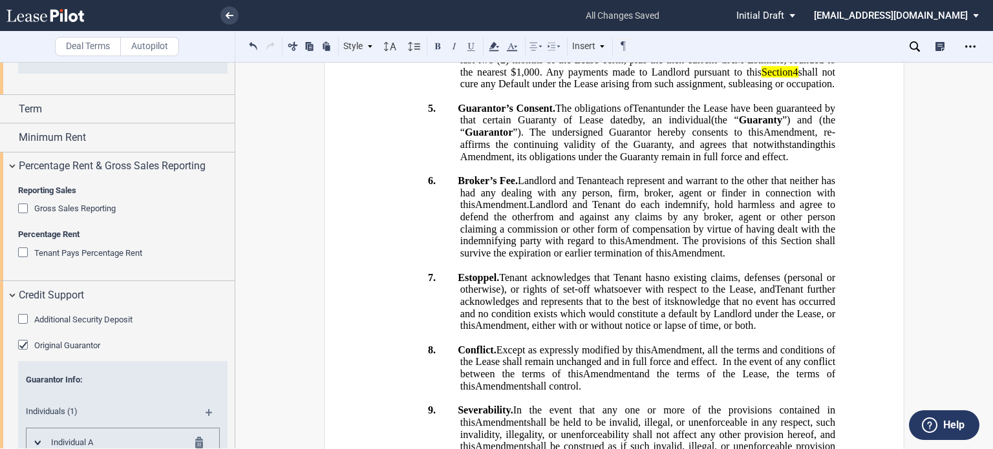
click at [733, 29] on span "an amount equal to the total of the monthly Minimum Rent plus Percentage Rent r…" at bounding box center [649, 12] width 378 height 36
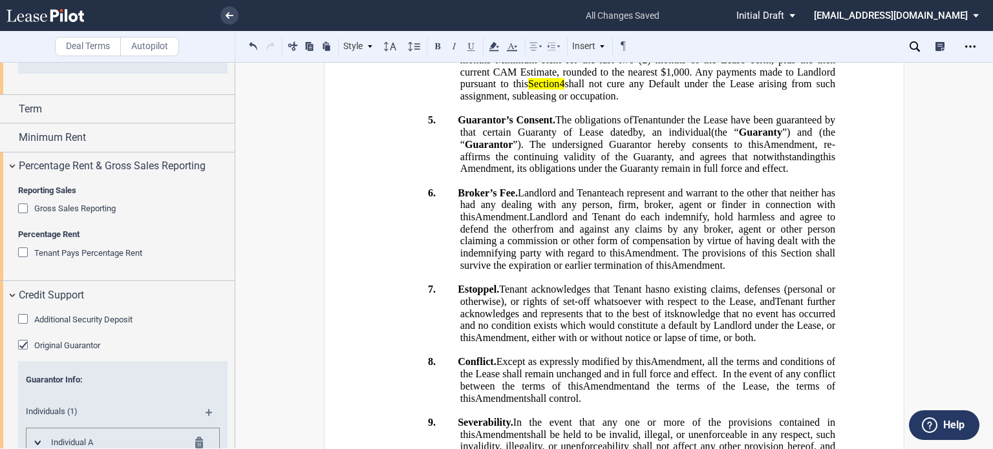
click at [915, 46] on icon at bounding box center [915, 46] width 10 height 10
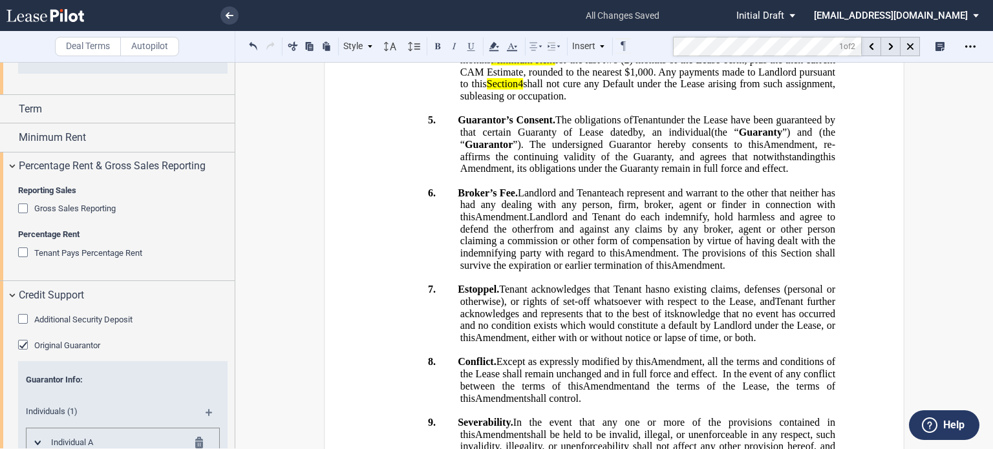
drag, startPoint x: 794, startPoint y: 162, endPoint x: 768, endPoint y: 138, distance: 35.2
click at [895, 46] on div at bounding box center [890, 46] width 19 height 19
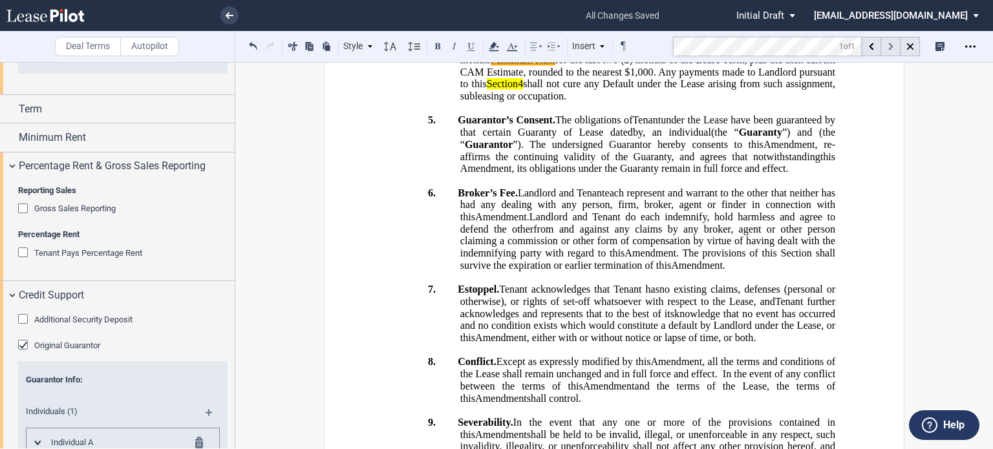
click at [890, 48] on use at bounding box center [890, 46] width 5 height 7
click at [555, 66] on mark "Minimum Rent" at bounding box center [523, 60] width 64 height 12
click at [890, 47] on use at bounding box center [890, 46] width 5 height 7
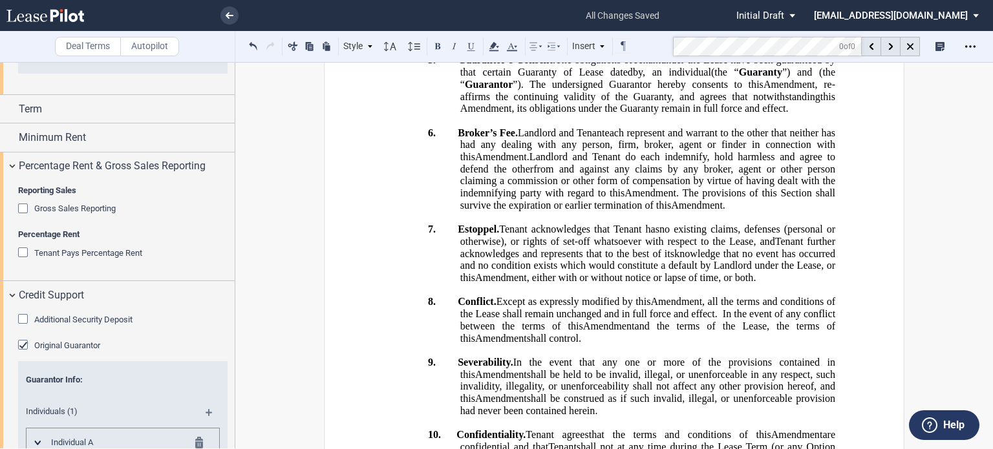
scroll to position [1312, 0]
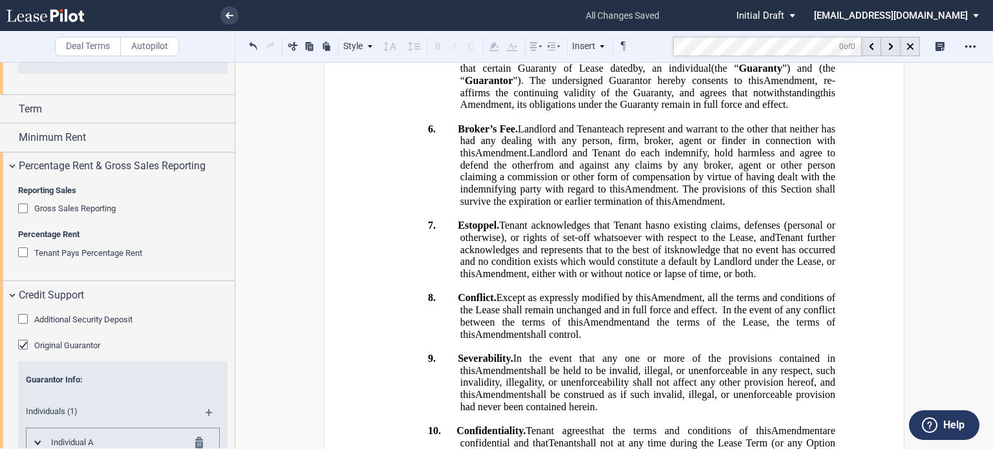
click at [638, 63] on div "Deal Terms Autopilot Style 1. SECTION (a) Subsection Normal Normal 8pt 9pt 10pt…" at bounding box center [496, 255] width 993 height 387
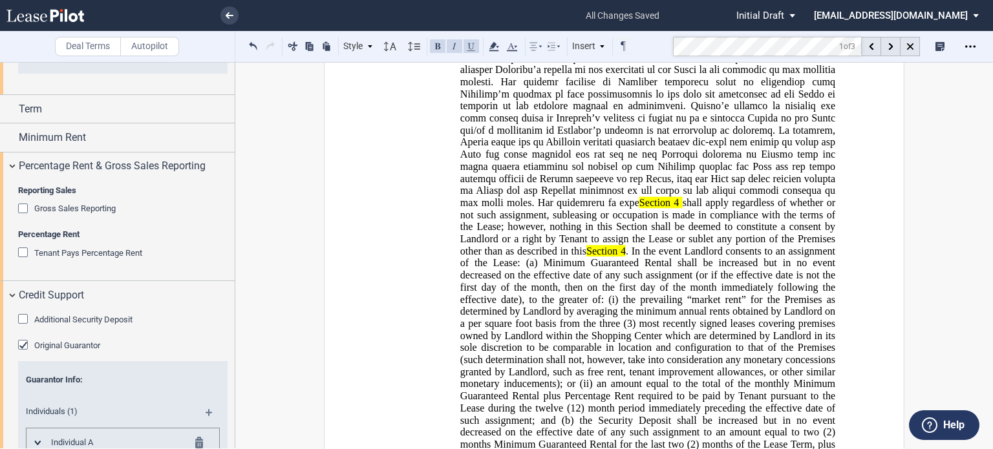
scroll to position [1419, 0]
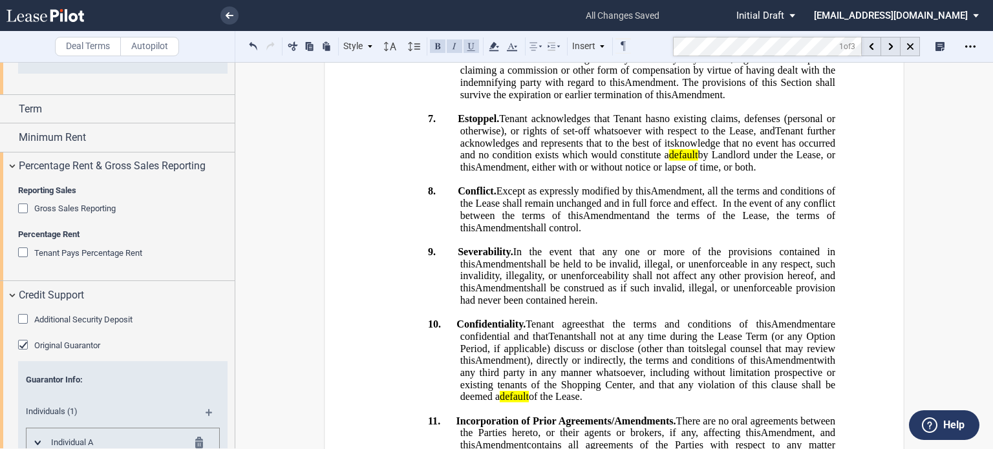
click at [892, 48] on icon at bounding box center [890, 46] width 5 height 7
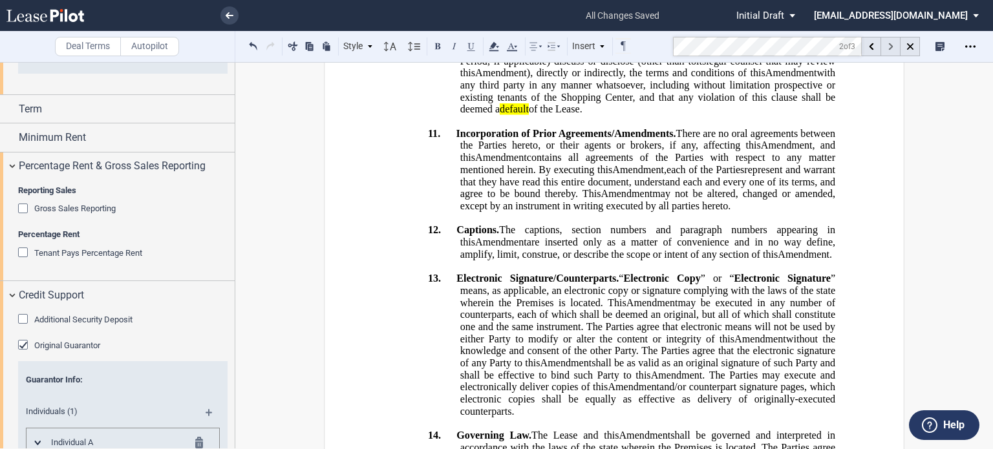
click at [893, 48] on div at bounding box center [890, 46] width 19 height 19
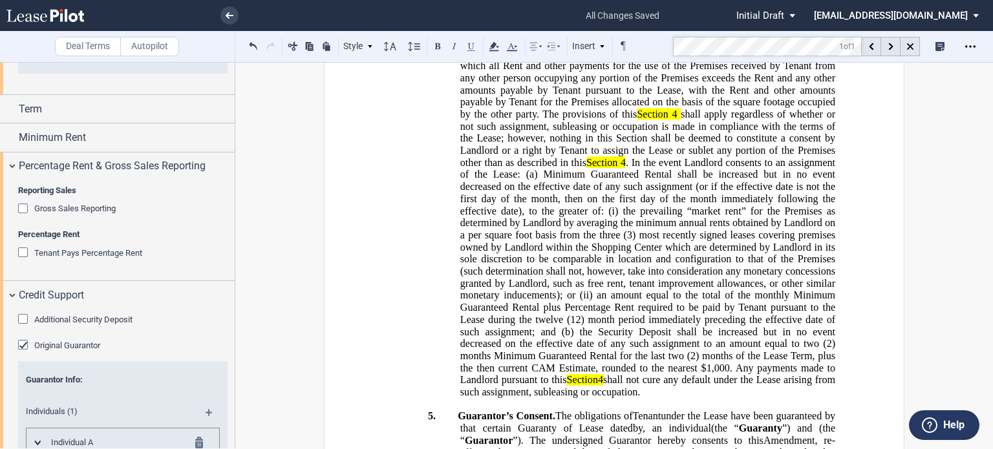
scroll to position [1000, 0]
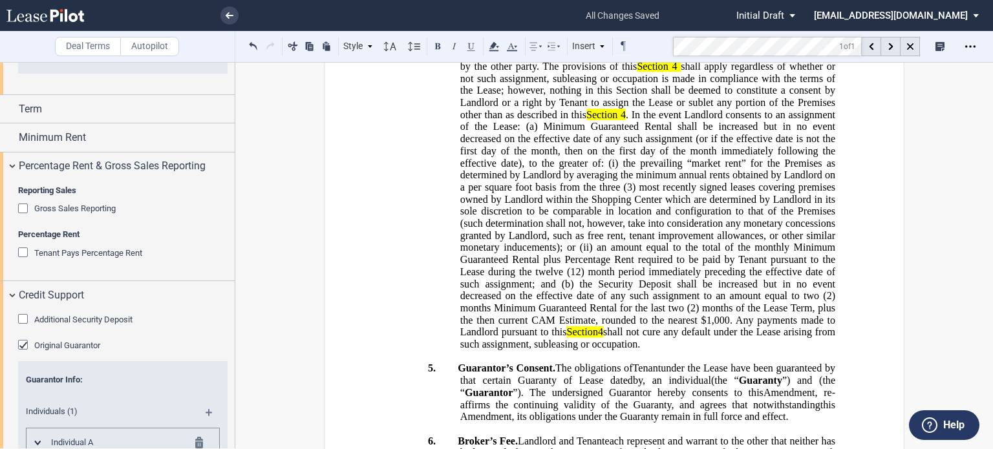
drag, startPoint x: 557, startPoint y: 305, endPoint x: 693, endPoint y: 304, distance: 135.8
click at [693, 304] on span "Assignment Fee. The reasonable fee fee in Section 19.1 Section 4 shall apply re…" at bounding box center [648, 84] width 380 height 531
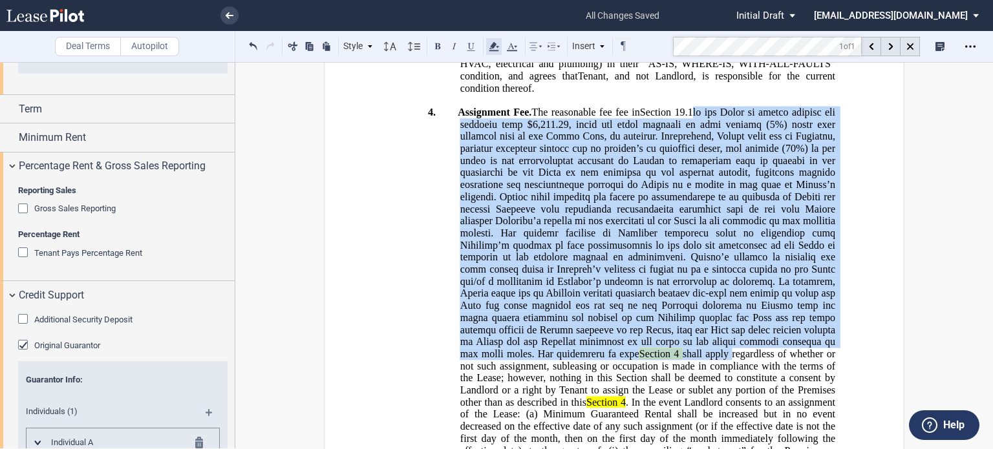
click at [489, 43] on icon at bounding box center [494, 47] width 16 height 16
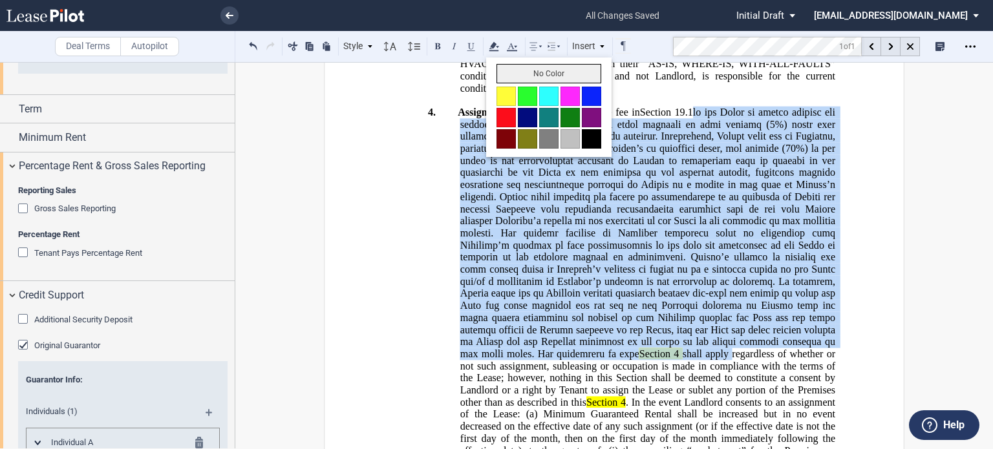
click at [506, 72] on button "No Color" at bounding box center [549, 73] width 105 height 19
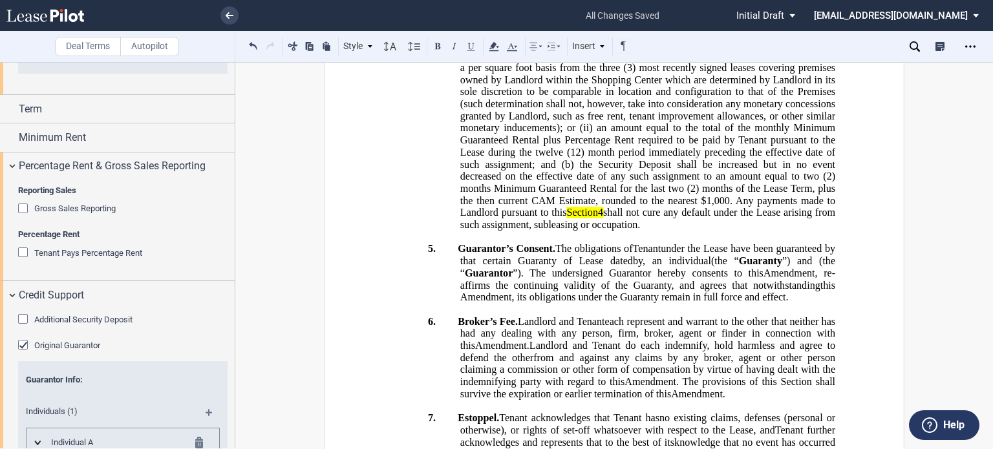
scroll to position [1163, 0]
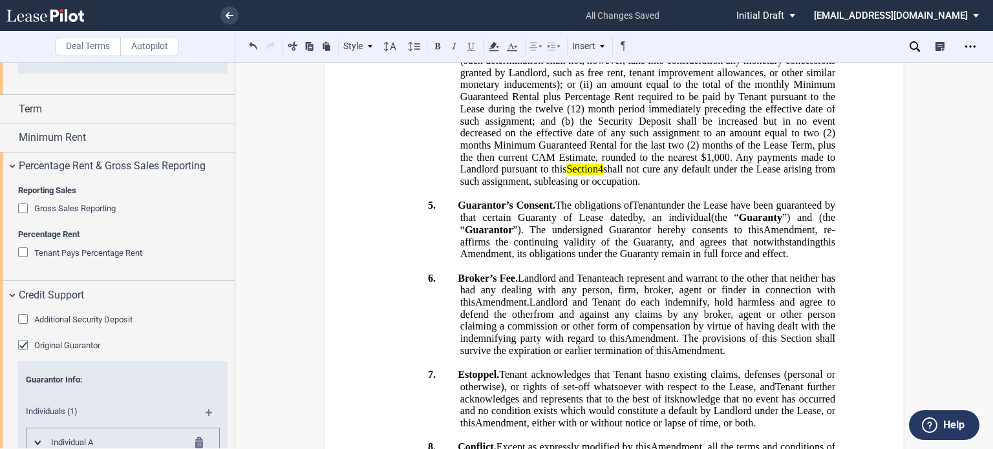
drag, startPoint x: 712, startPoint y: 195, endPoint x: 775, endPoint y: 191, distance: 62.8
click at [487, 39] on icon at bounding box center [494, 47] width 16 height 16
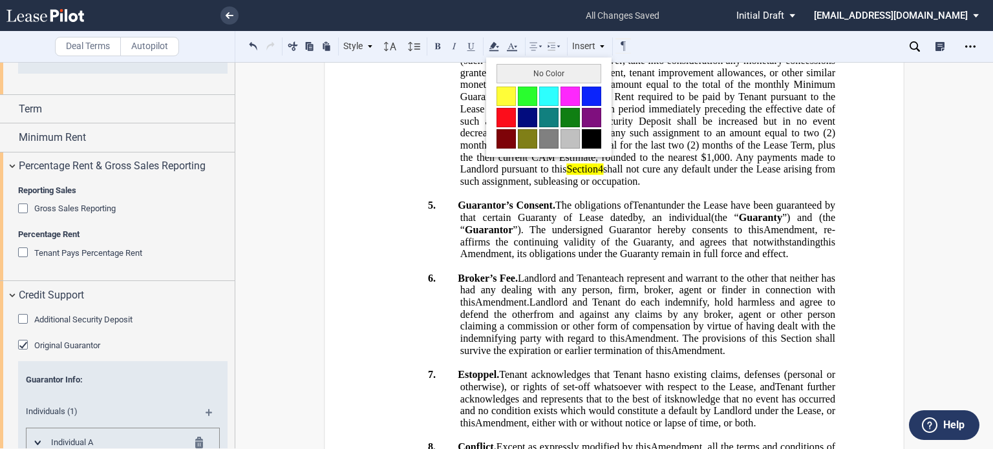
click at [522, 76] on button "No Color" at bounding box center [549, 73] width 105 height 19
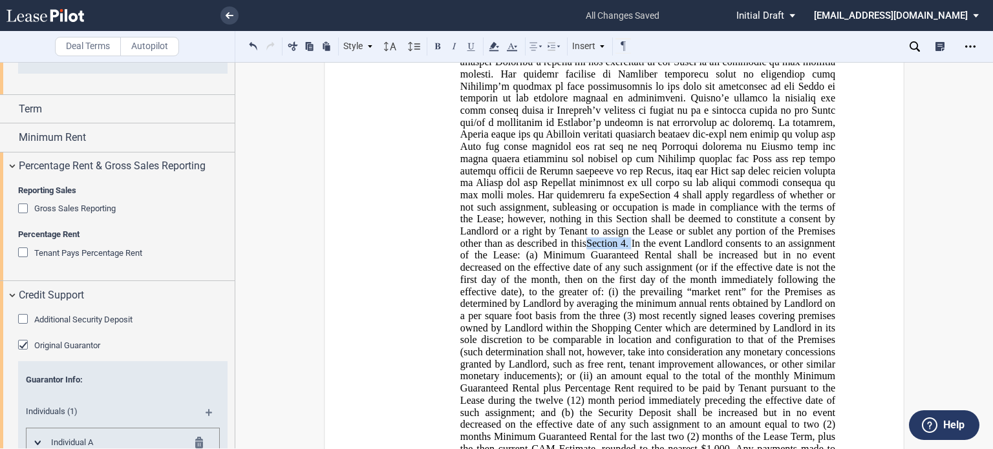
scroll to position [864, 0]
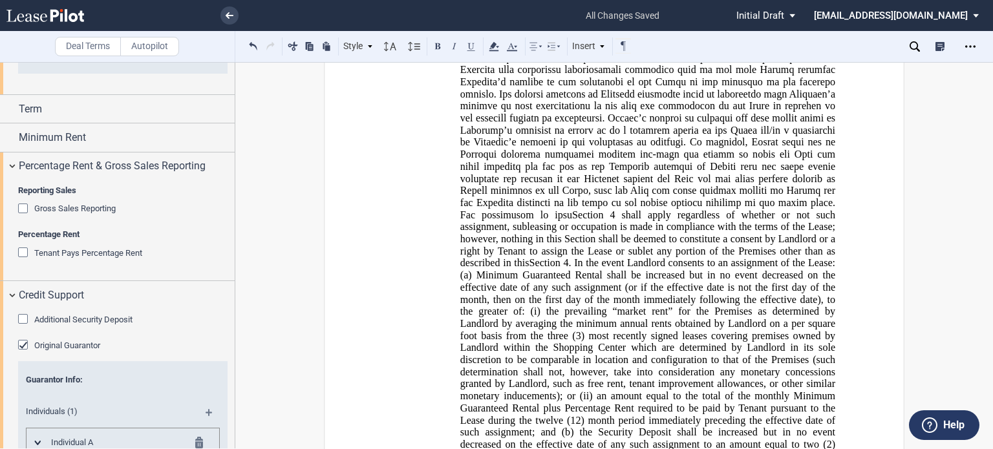
click at [576, 201] on span at bounding box center [649, 87] width 378 height 265
click at [576, 199] on span at bounding box center [649, 87] width 378 height 265
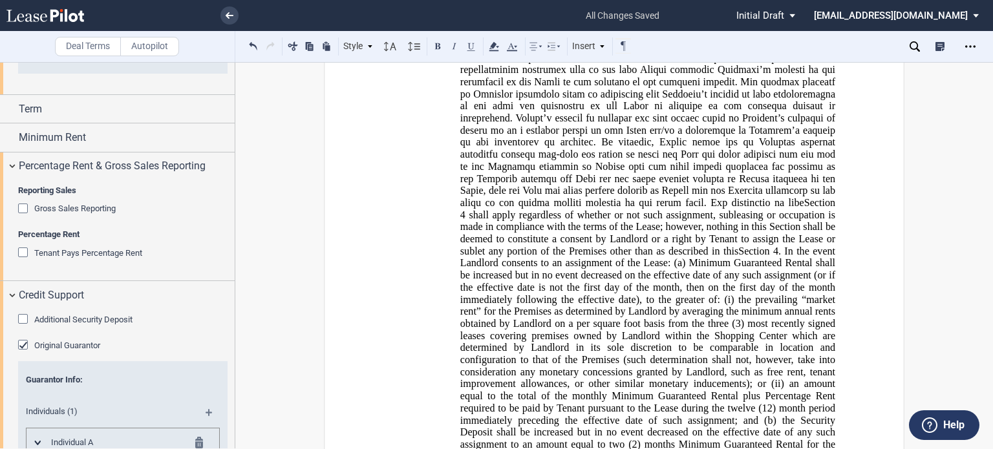
click at [579, 197] on span at bounding box center [649, 81] width 378 height 253
click at [687, 193] on span at bounding box center [649, 81] width 378 height 253
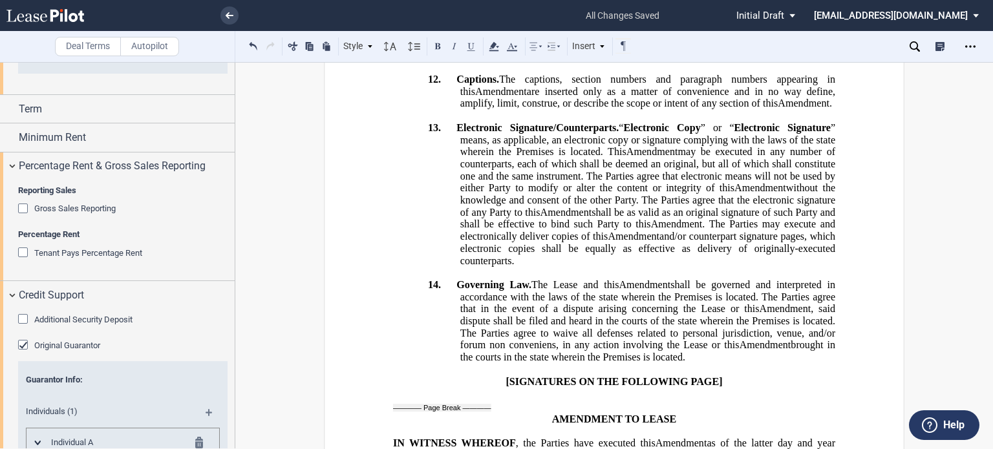
scroll to position [1917, 0]
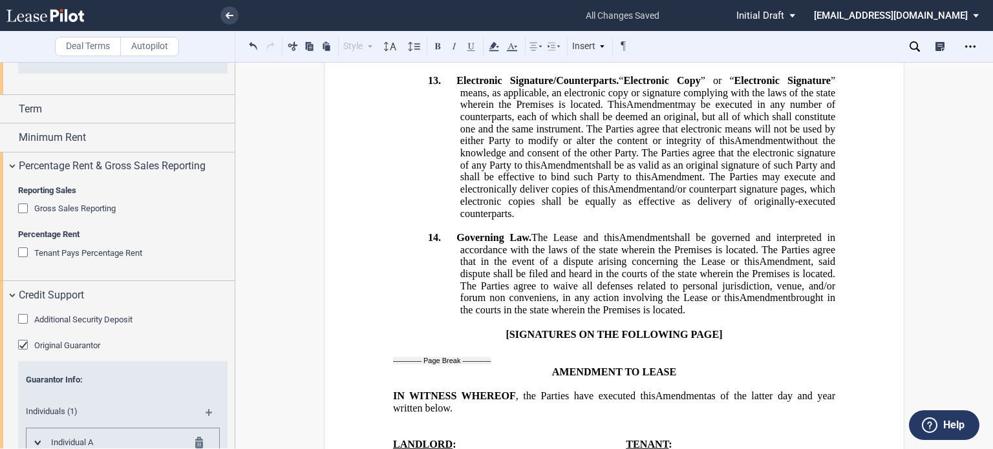
drag, startPoint x: 986, startPoint y: 319, endPoint x: 992, endPoint y: 431, distance: 112.0
click at [992, 431] on div "Deal Terms Autopilot Style 1. SECTION (a) Subsection Normal Normal 8pt 9pt 10pt…" at bounding box center [496, 255] width 993 height 387
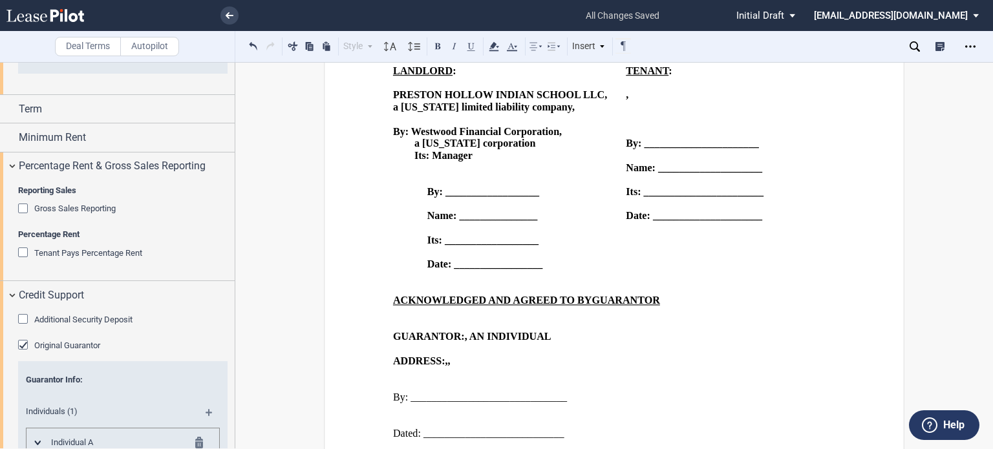
scroll to position [2248, 0]
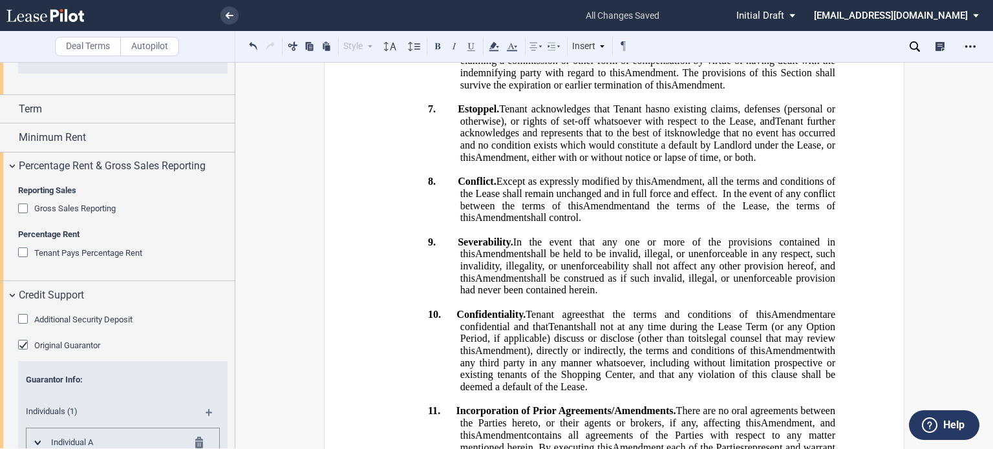
scroll to position [1449, 0]
